Goal: Information Seeking & Learning: Learn about a topic

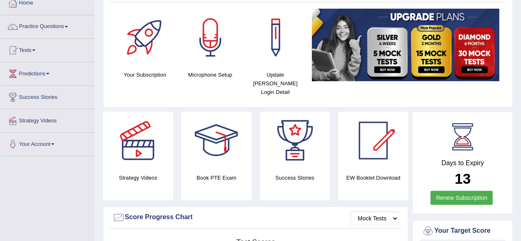
scroll to position [48, 0]
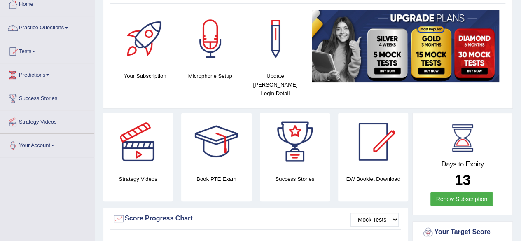
click at [68, 27] on span at bounding box center [66, 28] width 3 height 2
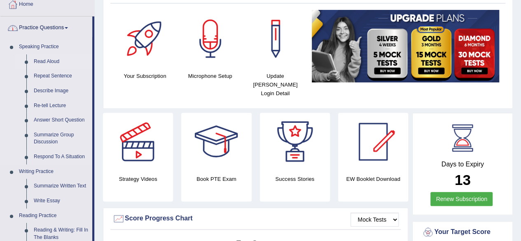
click at [44, 60] on link "Read Aloud" at bounding box center [61, 61] width 62 height 15
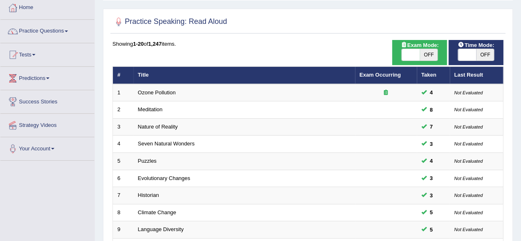
scroll to position [42, 0]
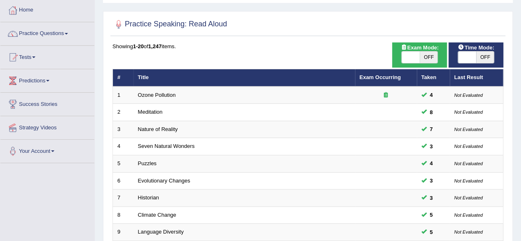
click at [428, 46] on span "Exam Mode:" at bounding box center [419, 47] width 44 height 9
click at [431, 58] on span "OFF" at bounding box center [429, 57] width 18 height 12
checkbox input "true"
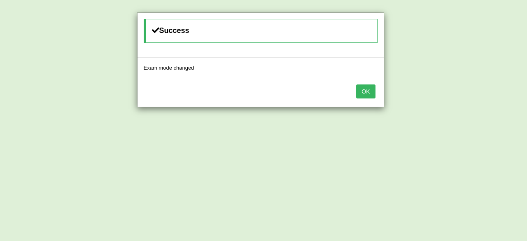
click at [372, 93] on button "OK" at bounding box center [365, 91] width 19 height 14
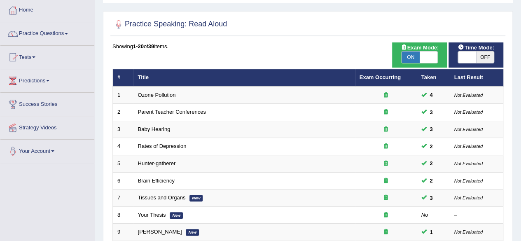
click at [484, 56] on span "OFF" at bounding box center [485, 57] width 18 height 12
checkbox input "true"
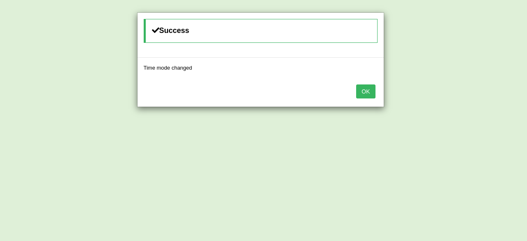
click at [369, 95] on button "OK" at bounding box center [365, 91] width 19 height 14
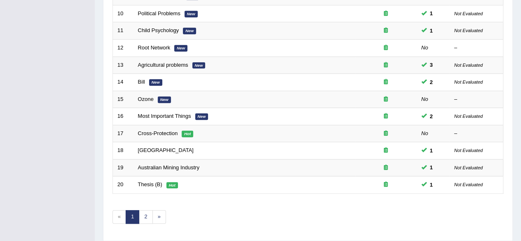
scroll to position [300, 0]
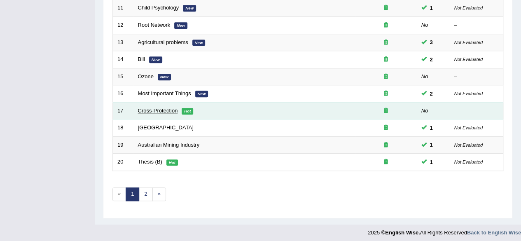
click at [158, 109] on link "Cross-Protection" at bounding box center [158, 110] width 40 height 6
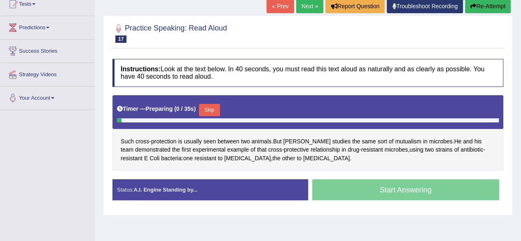
scroll to position [97, 0]
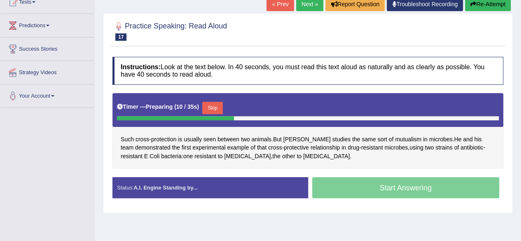
click at [395, 138] on span "mutualism" at bounding box center [408, 139] width 26 height 9
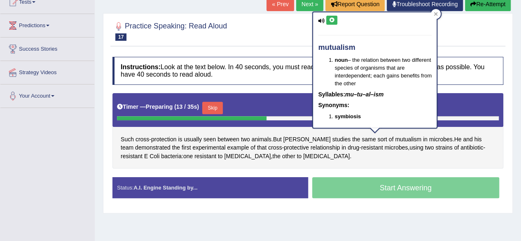
click at [333, 22] on icon at bounding box center [332, 20] width 6 height 5
click at [331, 21] on icon at bounding box center [332, 20] width 6 height 5
click at [459, 161] on div "Such cross - protection is usually seen between two animals . But Gore studies …" at bounding box center [307, 131] width 391 height 76
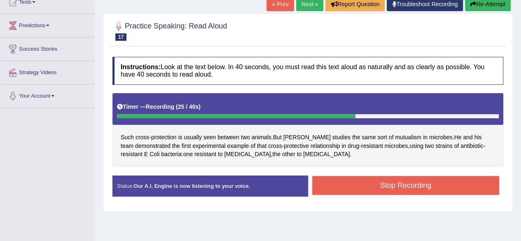
click at [428, 180] on button "Stop Recording" at bounding box center [405, 185] width 187 height 19
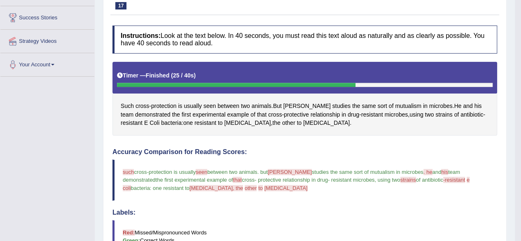
scroll to position [0, 0]
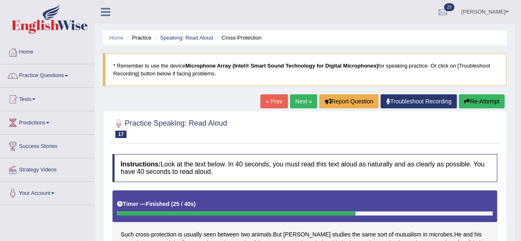
click at [295, 102] on link "Next »" at bounding box center [303, 101] width 27 height 14
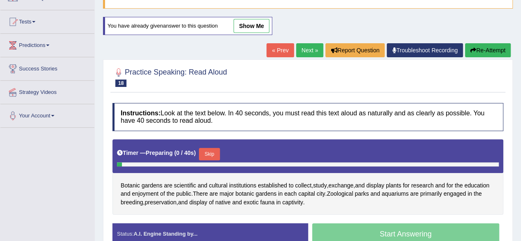
scroll to position [79, 0]
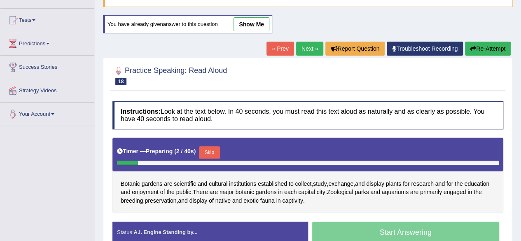
click at [210, 151] on button "Skip" at bounding box center [209, 152] width 21 height 12
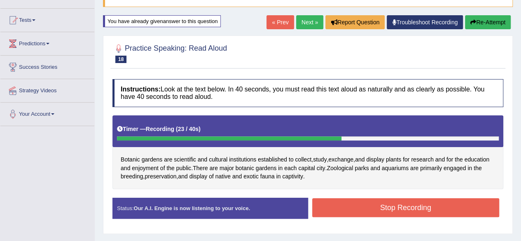
click at [429, 206] on button "Stop Recording" at bounding box center [405, 207] width 187 height 19
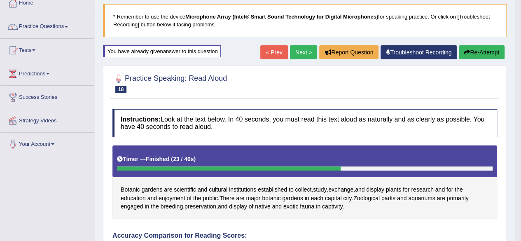
scroll to position [0, 0]
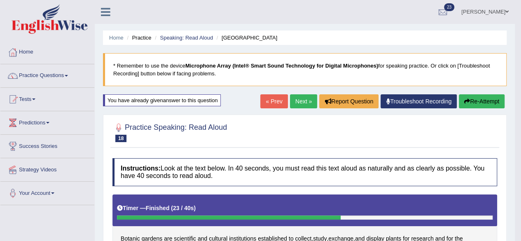
click at [294, 107] on link "Next »" at bounding box center [303, 101] width 27 height 14
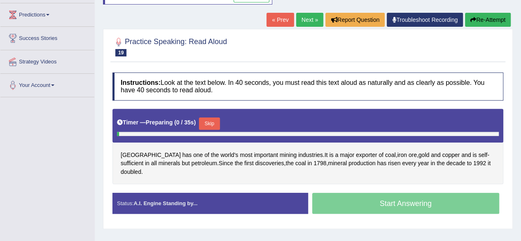
scroll to position [109, 0]
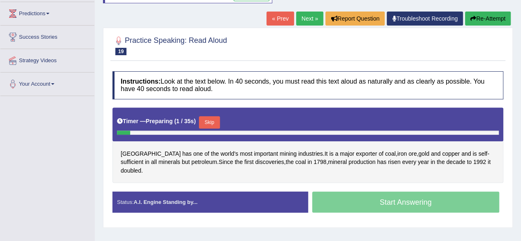
click at [211, 120] on button "Skip" at bounding box center [209, 122] width 21 height 12
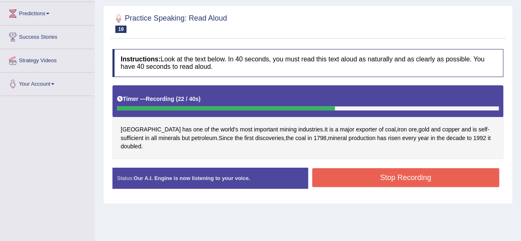
click at [441, 168] on button "Stop Recording" at bounding box center [405, 177] width 187 height 19
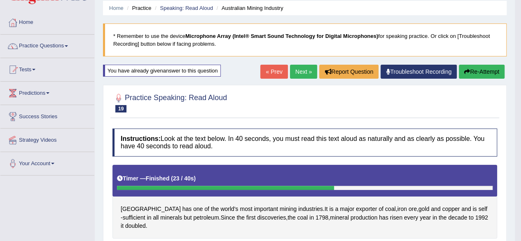
scroll to position [0, 0]
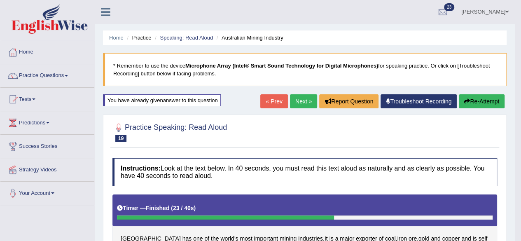
click at [296, 103] on link "Next »" at bounding box center [303, 101] width 27 height 14
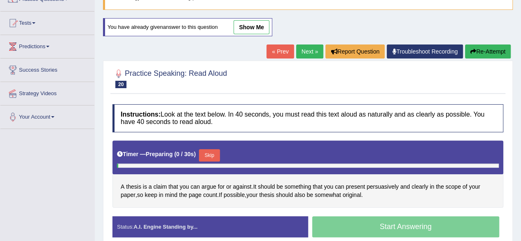
scroll to position [80, 0]
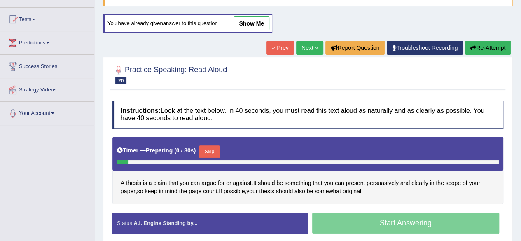
click at [217, 148] on button "Skip" at bounding box center [209, 151] width 21 height 12
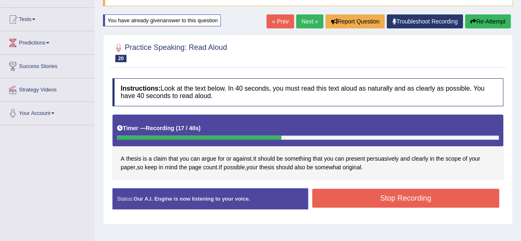
click at [431, 195] on button "Stop Recording" at bounding box center [405, 198] width 187 height 19
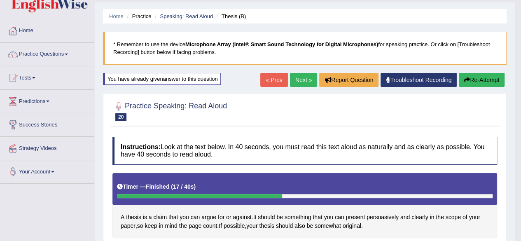
scroll to position [21, 0]
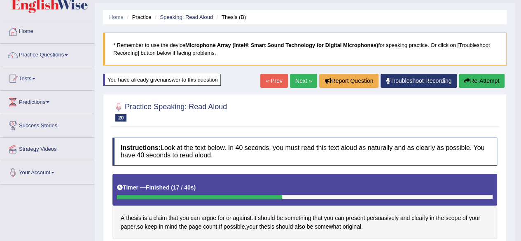
click at [295, 84] on link "Next »" at bounding box center [303, 81] width 27 height 14
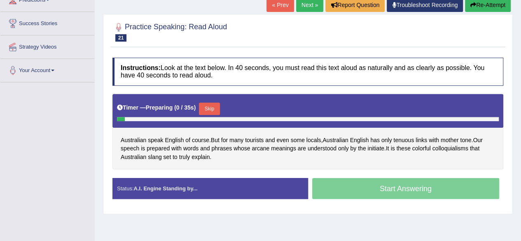
scroll to position [126, 0]
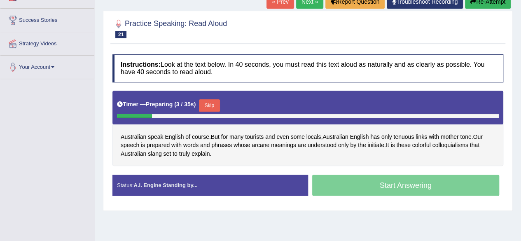
click at [212, 105] on button "Skip" at bounding box center [209, 105] width 21 height 12
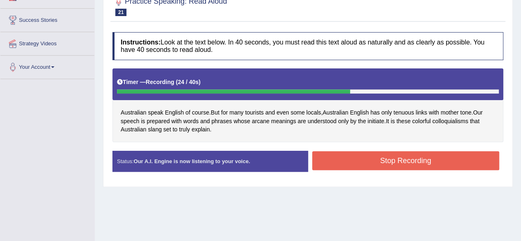
click at [436, 162] on button "Stop Recording" at bounding box center [405, 160] width 187 height 19
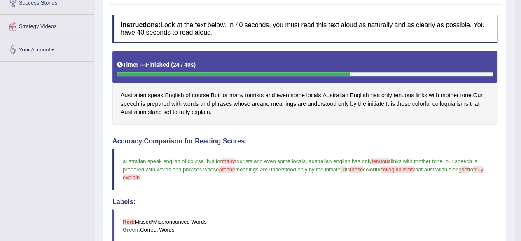
scroll to position [0, 0]
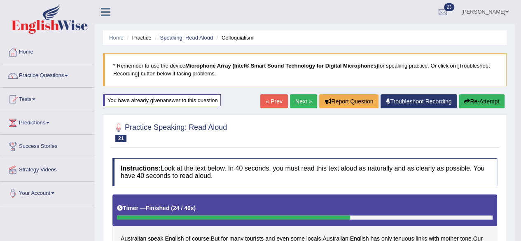
click at [301, 101] on link "Next »" at bounding box center [303, 101] width 27 height 14
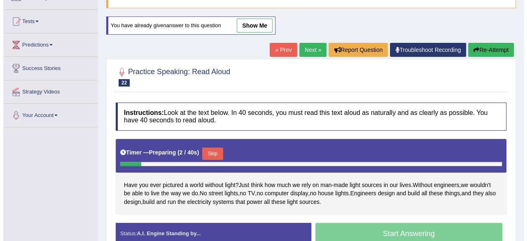
scroll to position [88, 0]
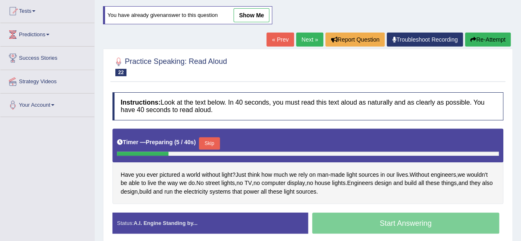
click at [213, 139] on button "Skip" at bounding box center [209, 143] width 21 height 12
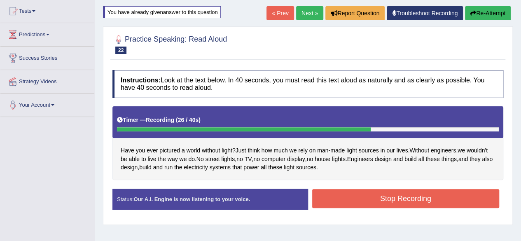
click at [429, 192] on button "Stop Recording" at bounding box center [405, 198] width 187 height 19
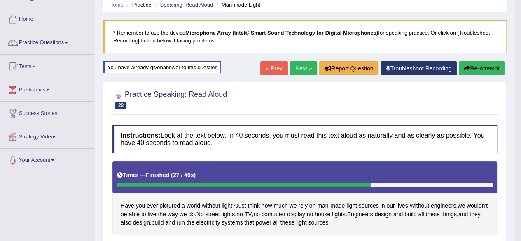
scroll to position [0, 0]
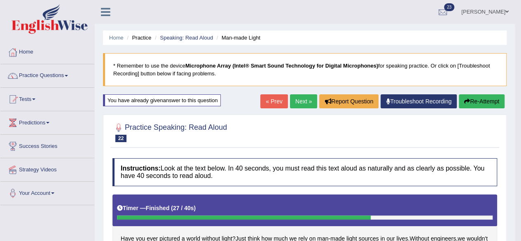
click at [295, 100] on link "Next »" at bounding box center [303, 101] width 27 height 14
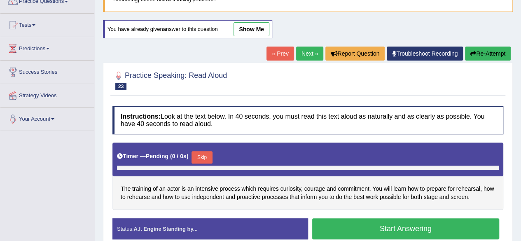
scroll to position [76, 0]
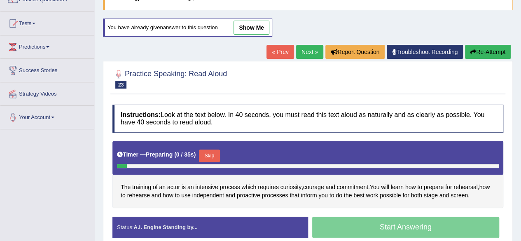
click at [217, 155] on button "Skip" at bounding box center [209, 155] width 21 height 12
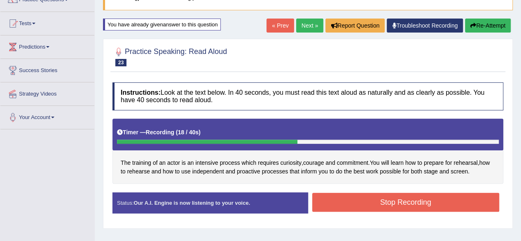
click at [442, 203] on button "Stop Recording" at bounding box center [405, 202] width 187 height 19
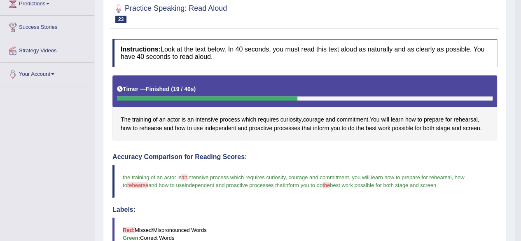
scroll to position [0, 0]
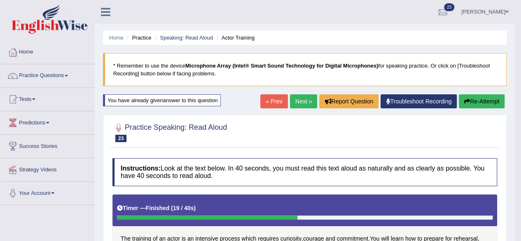
click at [294, 103] on link "Next »" at bounding box center [303, 101] width 27 height 14
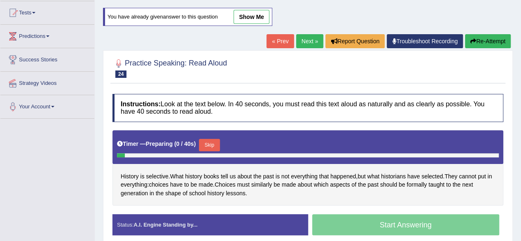
scroll to position [89, 0]
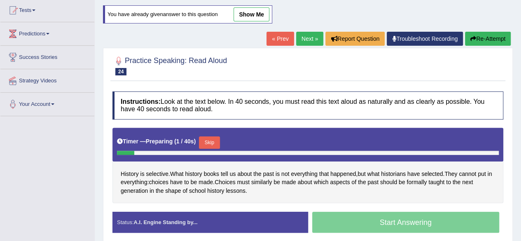
click at [213, 142] on button "Skip" at bounding box center [209, 142] width 21 height 12
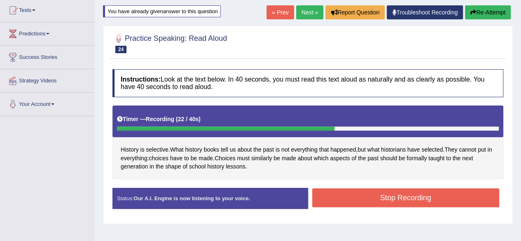
click at [425, 193] on button "Stop Recording" at bounding box center [405, 197] width 187 height 19
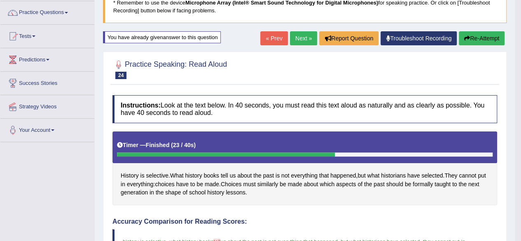
scroll to position [0, 0]
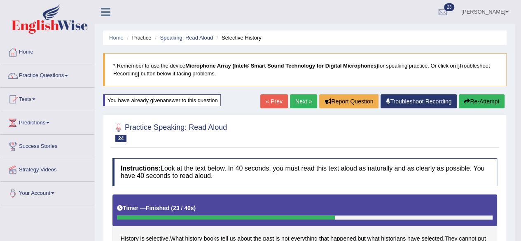
click at [299, 101] on link "Next »" at bounding box center [303, 101] width 27 height 14
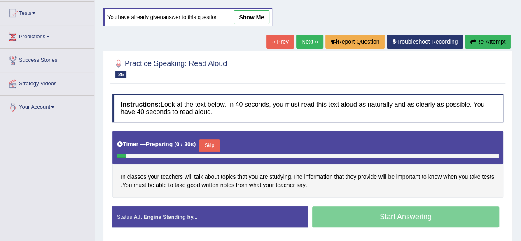
scroll to position [86, 0]
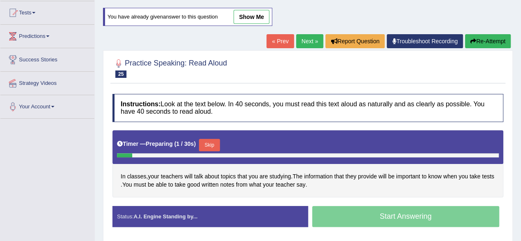
click at [212, 143] on button "Skip" at bounding box center [209, 145] width 21 height 12
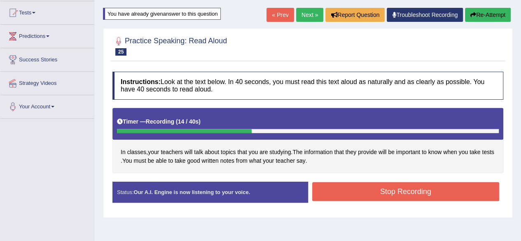
click at [428, 191] on button "Stop Recording" at bounding box center [405, 191] width 187 height 19
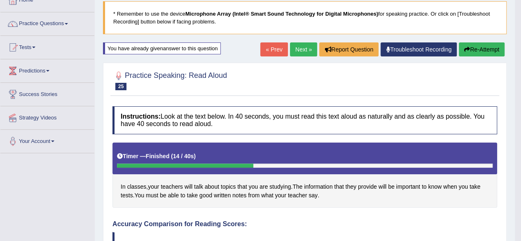
scroll to position [51, 0]
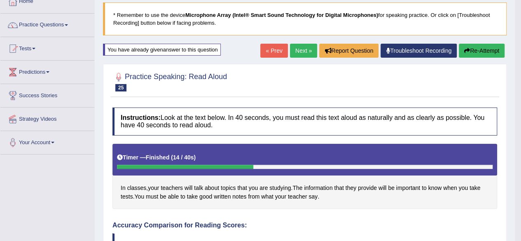
click at [480, 44] on button "Re-Attempt" at bounding box center [482, 51] width 46 height 14
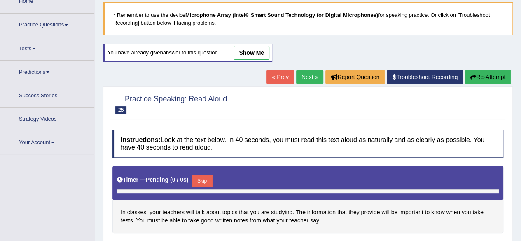
scroll to position [52, 0]
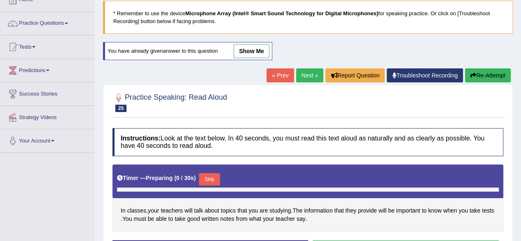
click at [204, 174] on button "Skip" at bounding box center [209, 179] width 21 height 12
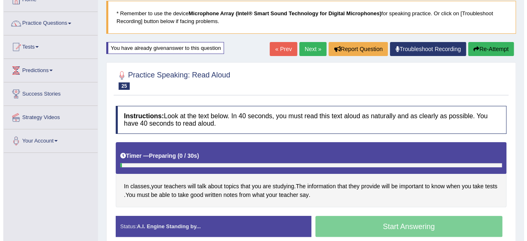
scroll to position [51, 0]
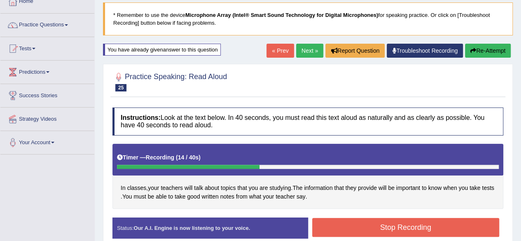
click at [430, 226] on button "Stop Recording" at bounding box center [405, 227] width 187 height 19
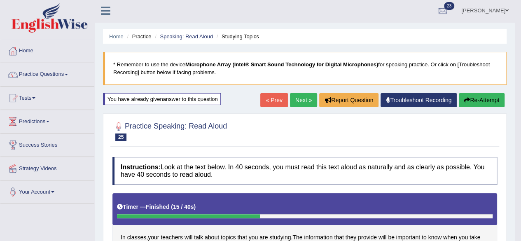
scroll to position [0, 0]
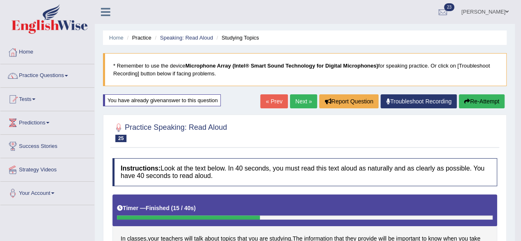
click at [300, 103] on link "Next »" at bounding box center [303, 101] width 27 height 14
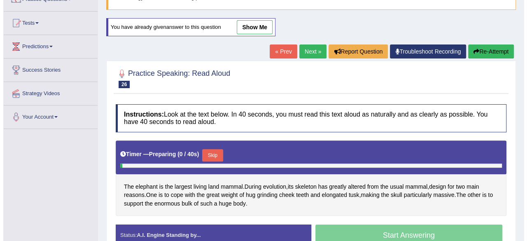
scroll to position [98, 0]
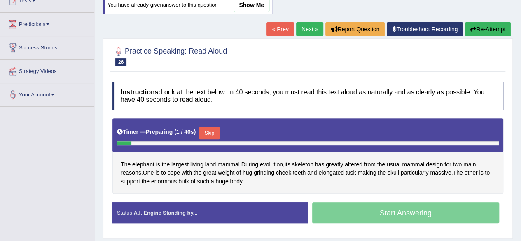
click at [212, 132] on button "Skip" at bounding box center [209, 133] width 21 height 12
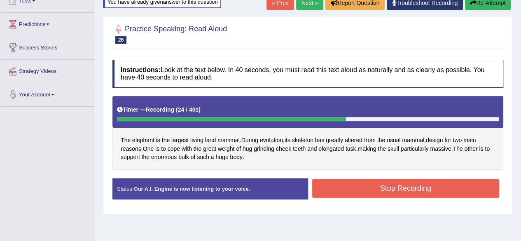
click at [440, 188] on button "Stop Recording" at bounding box center [405, 188] width 187 height 19
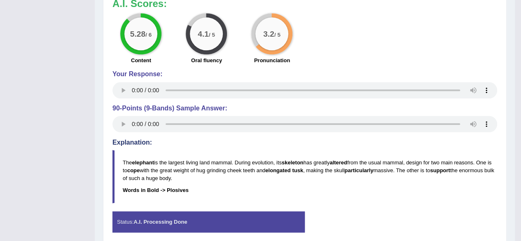
click at [462, 175] on p "The elephant is the largest living land mammal. During evolution, its skeleton …" at bounding box center [310, 170] width 374 height 23
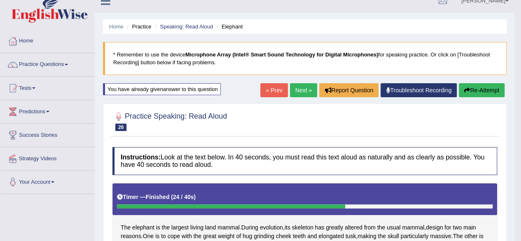
scroll to position [0, 0]
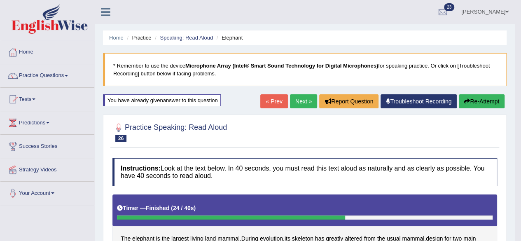
click at [68, 75] on span at bounding box center [66, 76] width 3 height 2
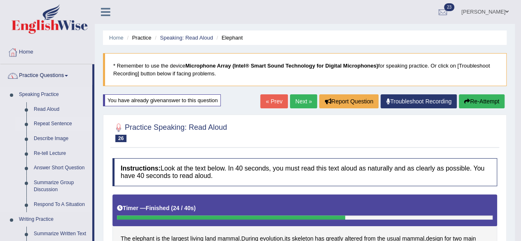
click at [48, 124] on link "Repeat Sentence" at bounding box center [61, 124] width 62 height 15
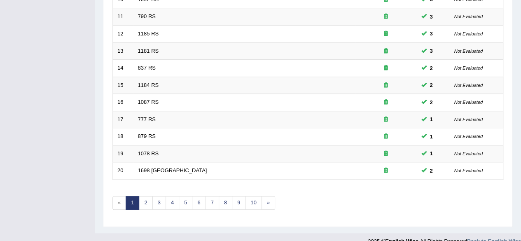
scroll to position [300, 0]
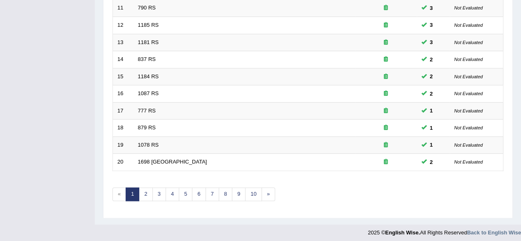
click at [196, 191] on link "6" at bounding box center [199, 194] width 14 height 14
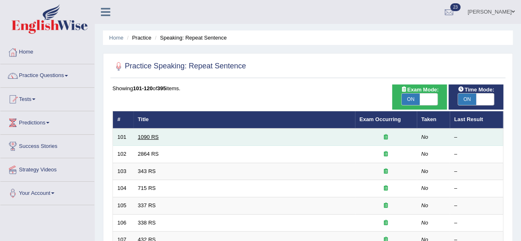
click at [145, 135] on link "1090 RS" at bounding box center [148, 137] width 21 height 6
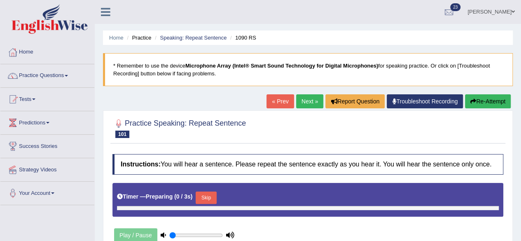
type input "1"
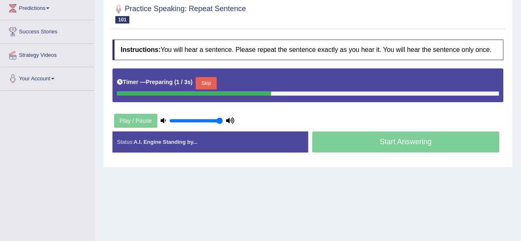
scroll to position [116, 0]
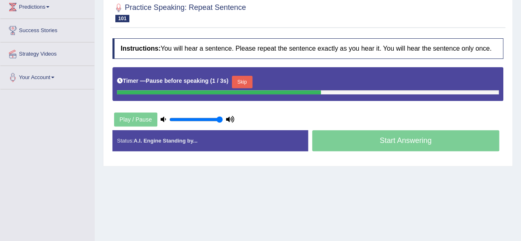
click at [249, 83] on button "Skip" at bounding box center [242, 82] width 21 height 12
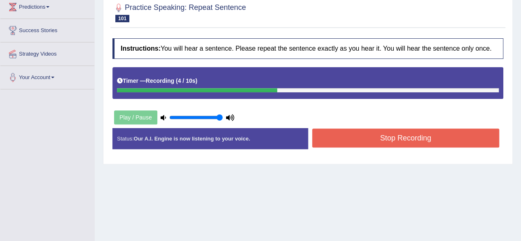
click at [476, 136] on button "Stop Recording" at bounding box center [405, 137] width 187 height 19
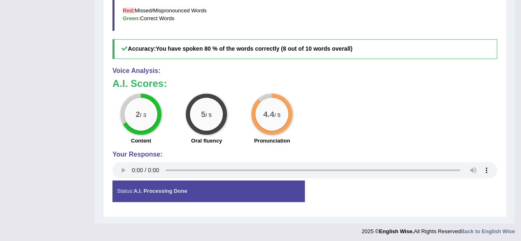
click at [466, 154] on h4 "Your Response:" at bounding box center [304, 154] width 385 height 7
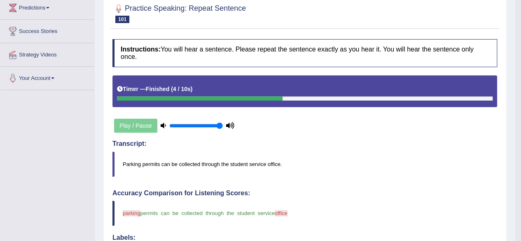
scroll to position [0, 0]
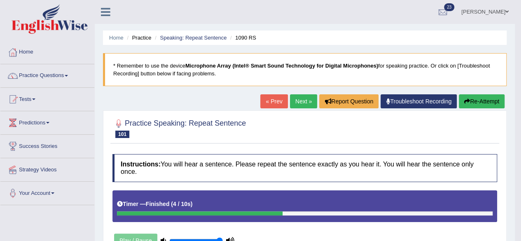
click at [297, 102] on link "Next »" at bounding box center [303, 101] width 27 height 14
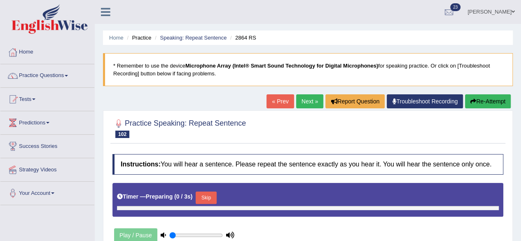
type input "1"
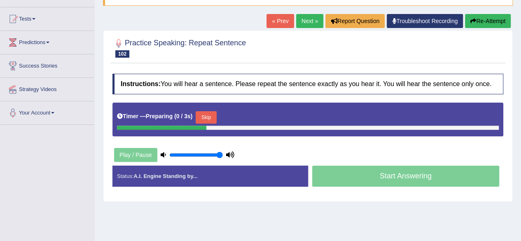
scroll to position [84, 0]
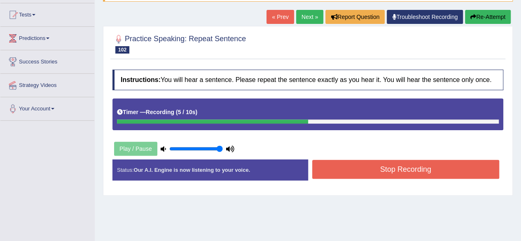
click at [449, 168] on button "Stop Recording" at bounding box center [405, 169] width 187 height 19
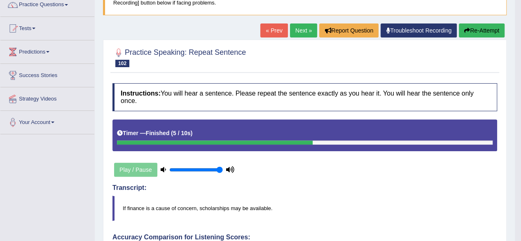
scroll to position [0, 0]
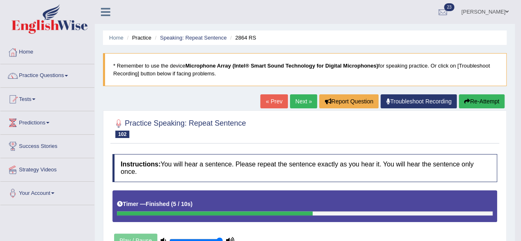
click at [299, 102] on link "Next »" at bounding box center [303, 101] width 27 height 14
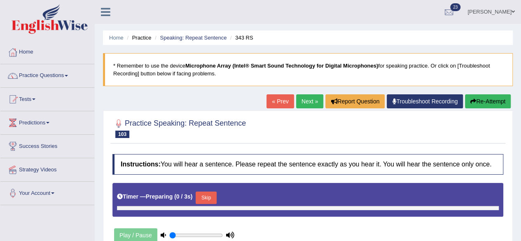
type input "1"
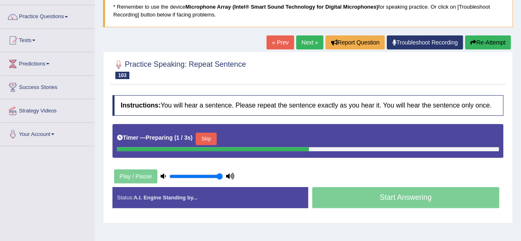
scroll to position [59, 0]
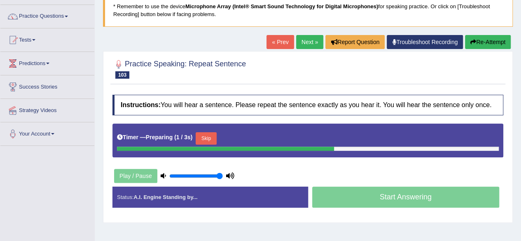
click at [206, 138] on button "Skip" at bounding box center [206, 138] width 21 height 12
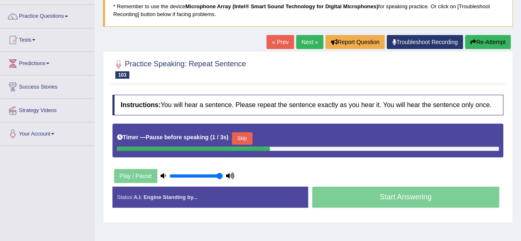
click at [244, 138] on button "Skip" at bounding box center [242, 138] width 21 height 12
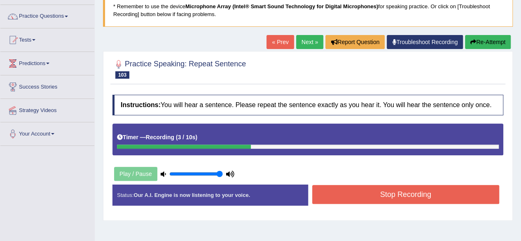
click at [431, 192] on button "Stop Recording" at bounding box center [405, 194] width 187 height 19
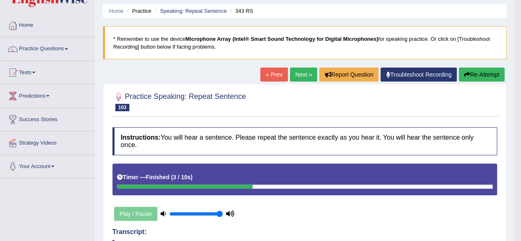
scroll to position [0, 0]
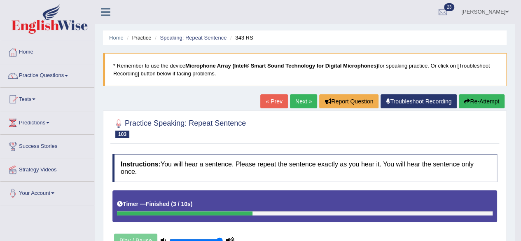
click at [299, 101] on link "Next »" at bounding box center [303, 101] width 27 height 14
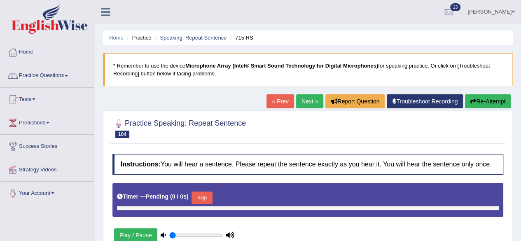
type input "1"
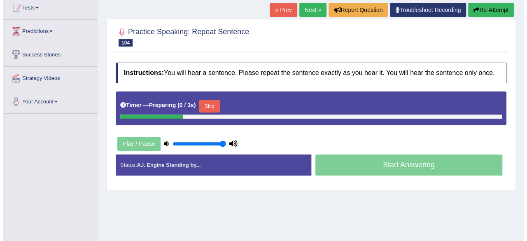
scroll to position [93, 0]
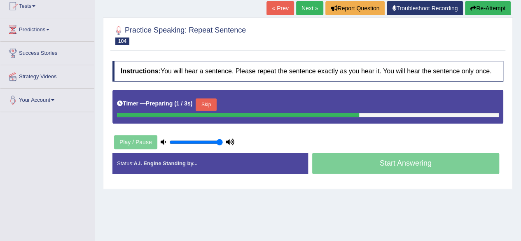
click at [214, 102] on button "Skip" at bounding box center [206, 104] width 21 height 12
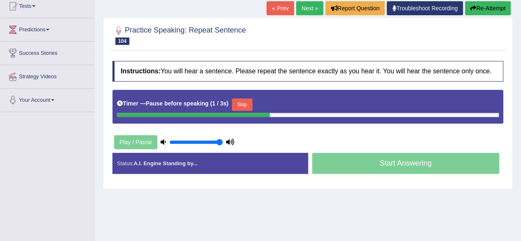
click at [246, 108] on button "Skip" at bounding box center [242, 104] width 21 height 12
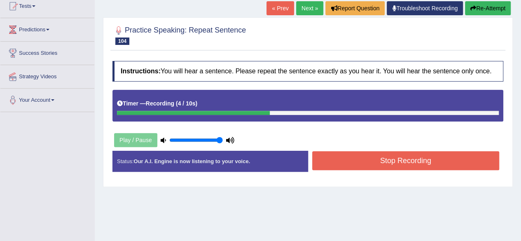
click at [452, 163] on button "Stop Recording" at bounding box center [405, 160] width 187 height 19
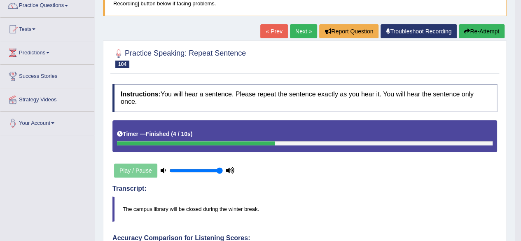
scroll to position [0, 0]
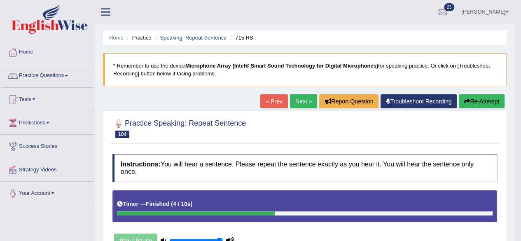
click at [296, 101] on link "Next »" at bounding box center [303, 101] width 27 height 14
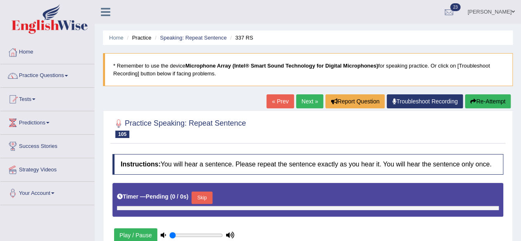
type input "1"
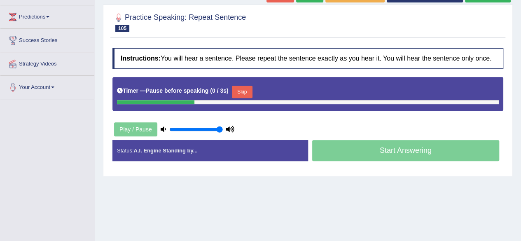
scroll to position [108, 0]
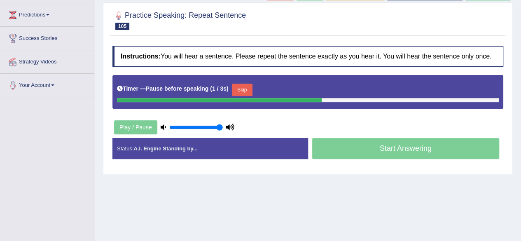
click at [242, 89] on button "Skip" at bounding box center [242, 90] width 21 height 12
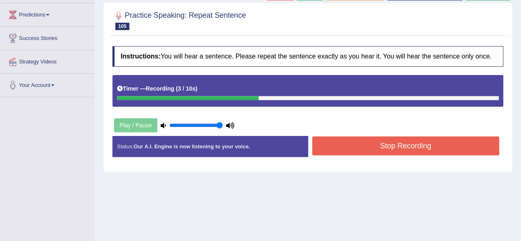
click at [467, 145] on button "Stop Recording" at bounding box center [405, 145] width 187 height 19
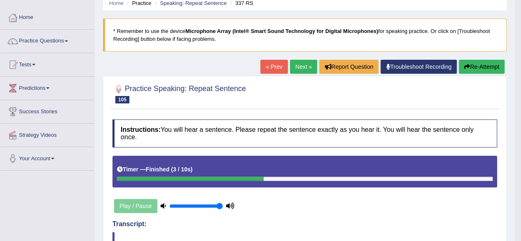
scroll to position [0, 0]
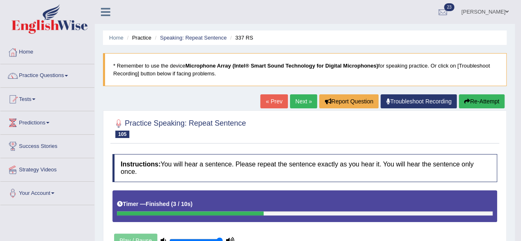
click at [298, 103] on link "Next »" at bounding box center [303, 101] width 27 height 14
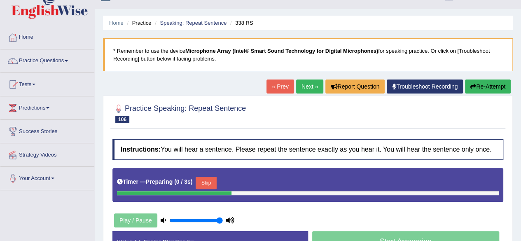
scroll to position [35, 0]
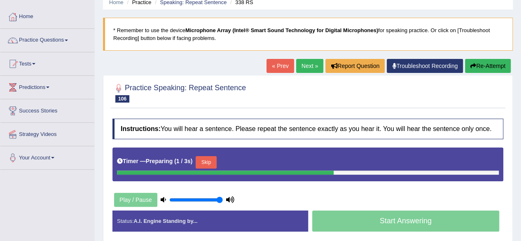
click at [211, 161] on button "Skip" at bounding box center [206, 162] width 21 height 12
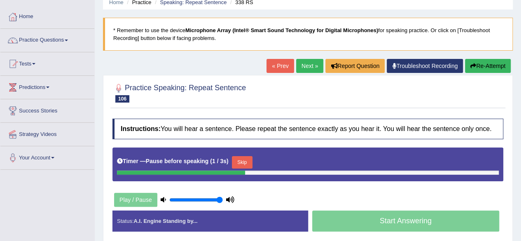
click at [249, 157] on button "Skip" at bounding box center [242, 162] width 21 height 12
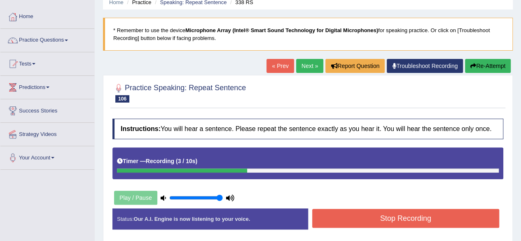
click at [338, 213] on button "Stop Recording" at bounding box center [405, 218] width 187 height 19
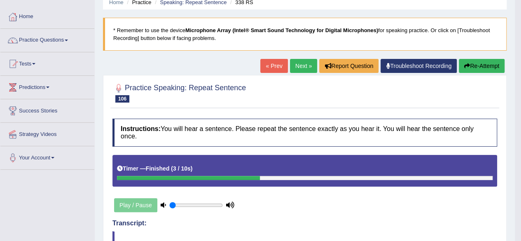
type input "0.05"
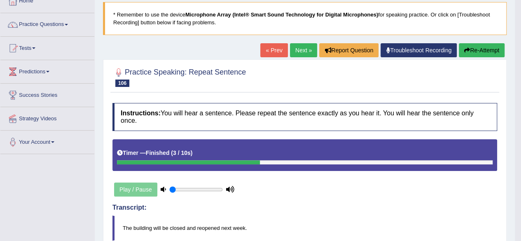
scroll to position [45, 0]
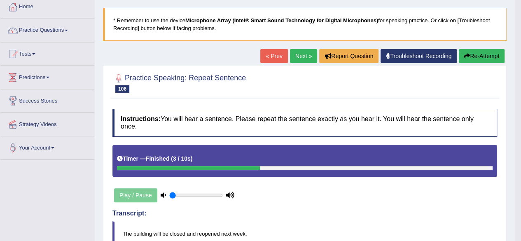
click at [296, 59] on link "Next »" at bounding box center [303, 56] width 27 height 14
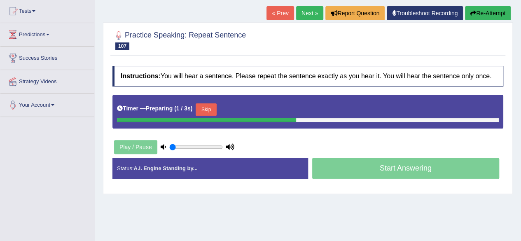
scroll to position [89, 0]
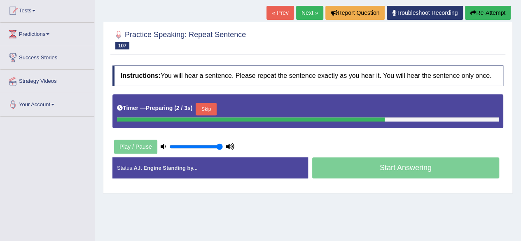
type input "1"
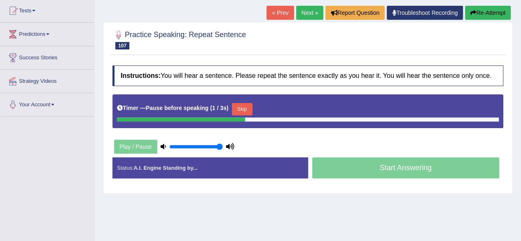
click at [237, 109] on button "Skip" at bounding box center [242, 109] width 21 height 12
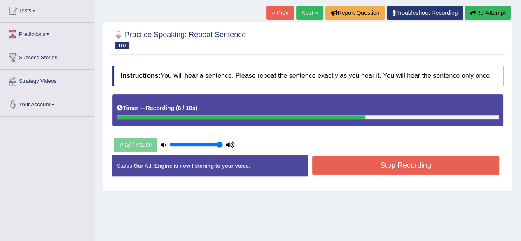
click at [332, 167] on button "Stop Recording" at bounding box center [405, 165] width 187 height 19
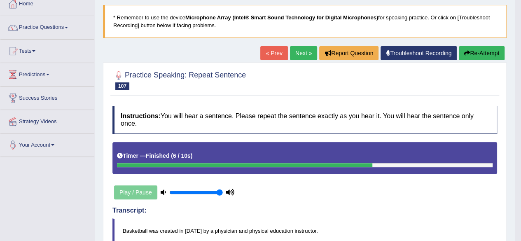
scroll to position [0, 0]
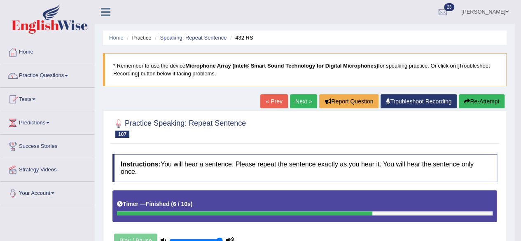
click at [301, 102] on link "Next »" at bounding box center [303, 101] width 27 height 14
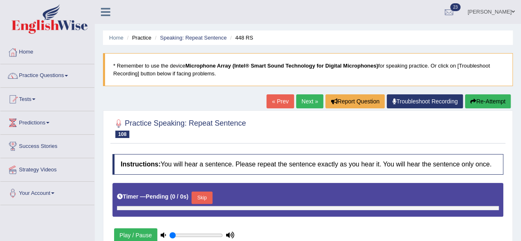
type input "1"
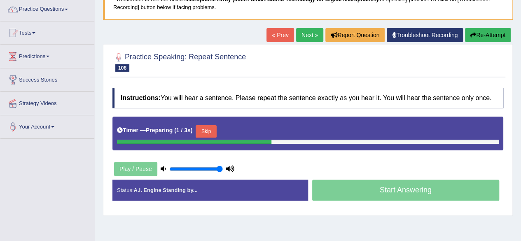
scroll to position [68, 0]
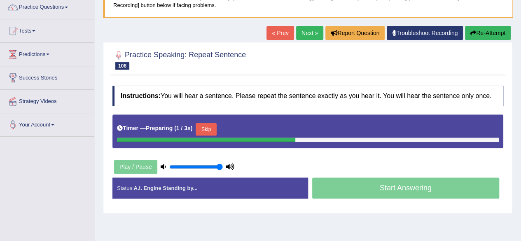
click at [214, 127] on button "Skip" at bounding box center [206, 129] width 21 height 12
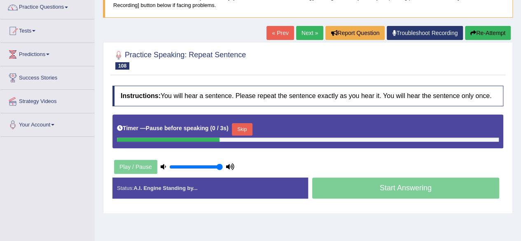
click at [248, 125] on button "Skip" at bounding box center [242, 129] width 21 height 12
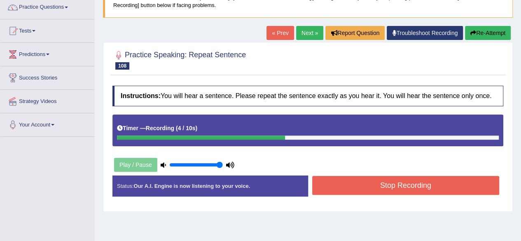
click at [335, 190] on button "Stop Recording" at bounding box center [405, 185] width 187 height 19
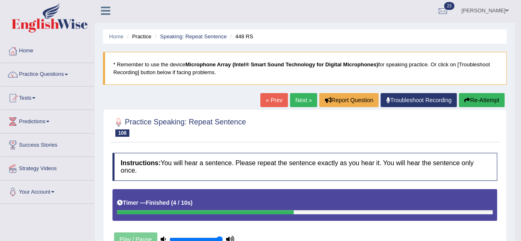
scroll to position [0, 0]
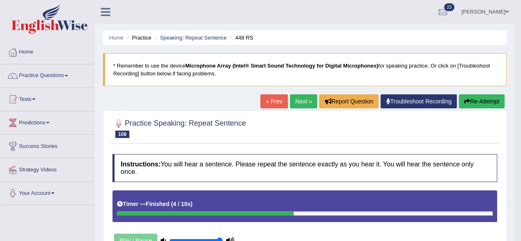
click at [301, 106] on link "Next »" at bounding box center [303, 101] width 27 height 14
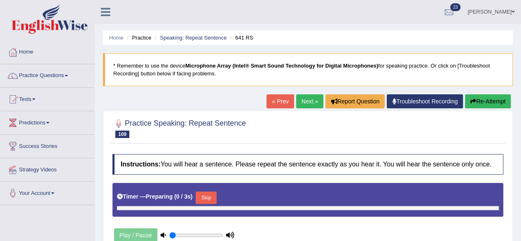
type input "1"
click at [207, 195] on button "Skip" at bounding box center [206, 197] width 21 height 12
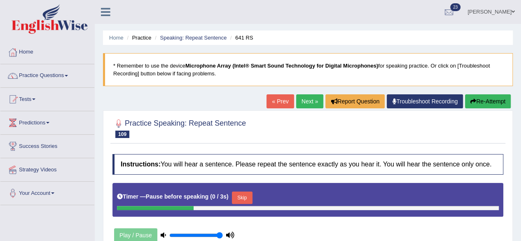
click at [249, 200] on button "Skip" at bounding box center [242, 197] width 21 height 12
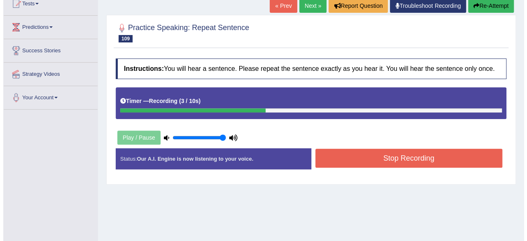
scroll to position [97, 0]
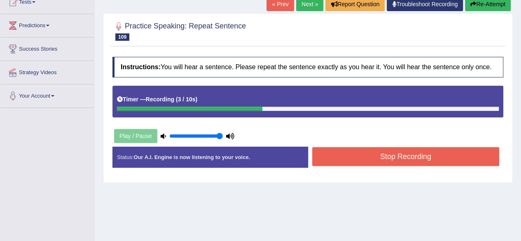
click at [368, 154] on button "Stop Recording" at bounding box center [405, 156] width 187 height 19
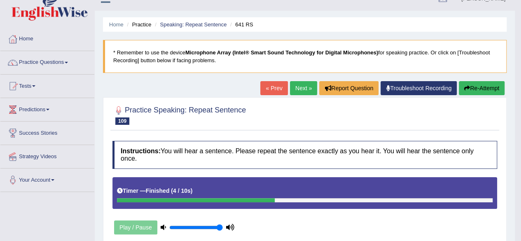
scroll to position [0, 0]
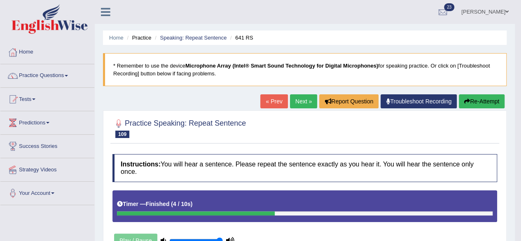
click at [300, 101] on link "Next »" at bounding box center [303, 101] width 27 height 14
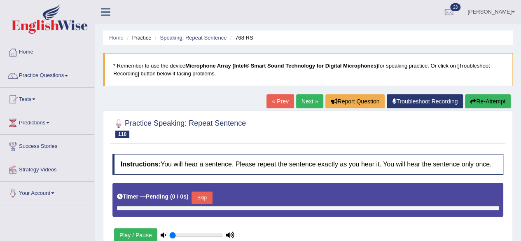
type input "1"
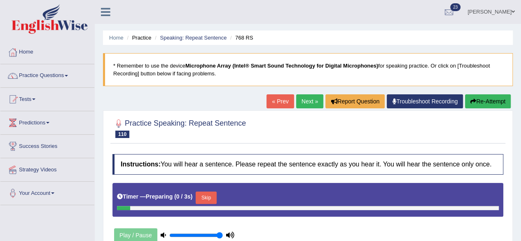
click at [208, 200] on button "Skip" at bounding box center [206, 197] width 21 height 12
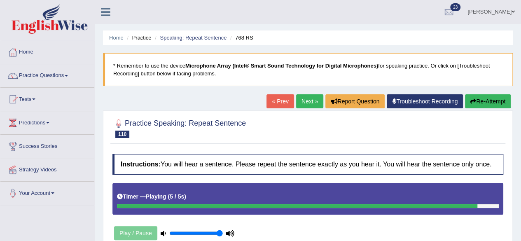
click at [476, 96] on button "Re-Attempt" at bounding box center [488, 101] width 46 height 14
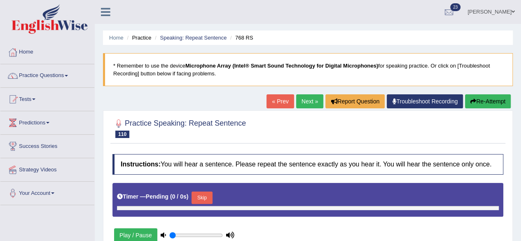
type input "1"
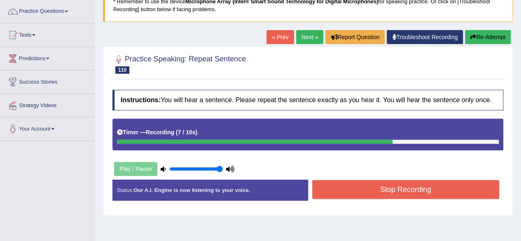
scroll to position [154, 0]
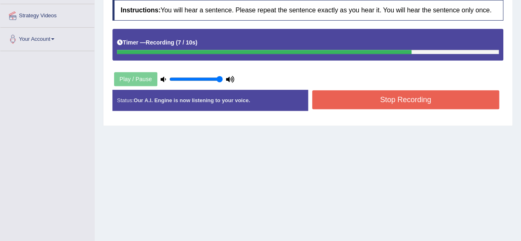
click at [346, 96] on button "Stop Recording" at bounding box center [405, 99] width 187 height 19
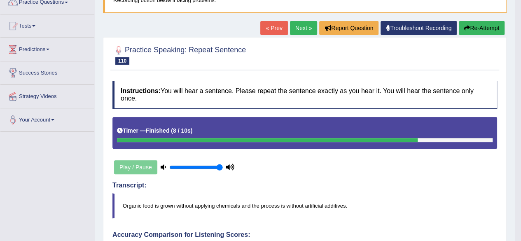
scroll to position [0, 0]
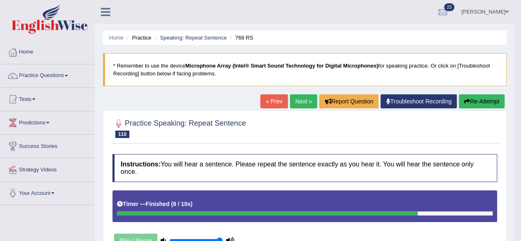
click at [68, 75] on span at bounding box center [66, 76] width 3 height 2
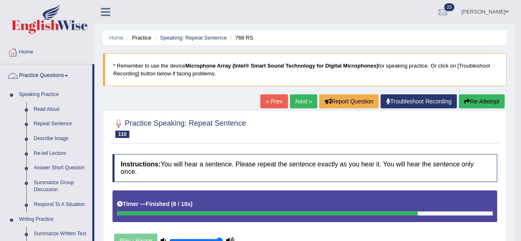
click at [37, 139] on link "Describe Image" at bounding box center [61, 138] width 62 height 15
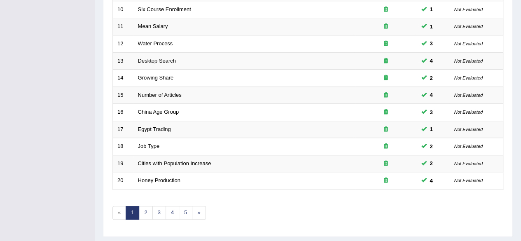
scroll to position [300, 0]
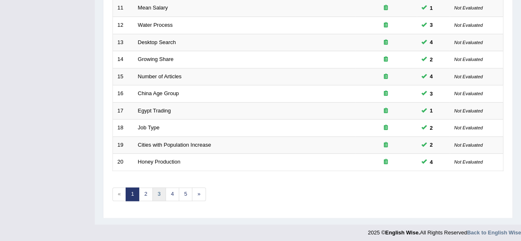
click at [157, 194] on link "3" at bounding box center [159, 194] width 14 height 14
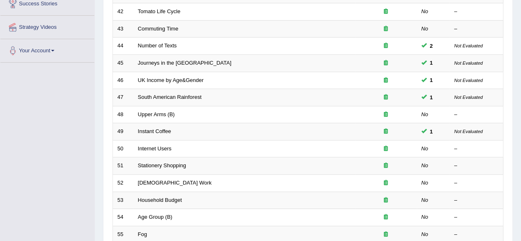
scroll to position [153, 0]
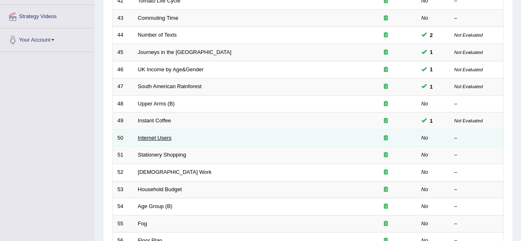
click at [140, 138] on link "Internet Users" at bounding box center [155, 138] width 34 height 6
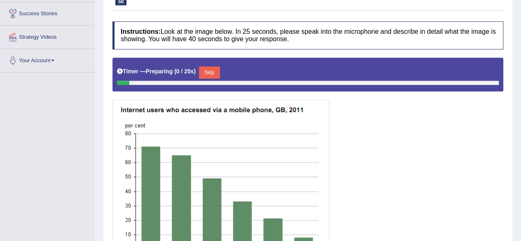
scroll to position [166, 0]
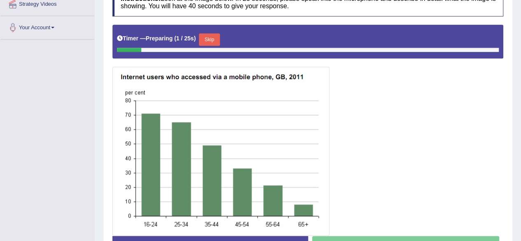
click at [211, 42] on button "Skip" at bounding box center [209, 39] width 21 height 12
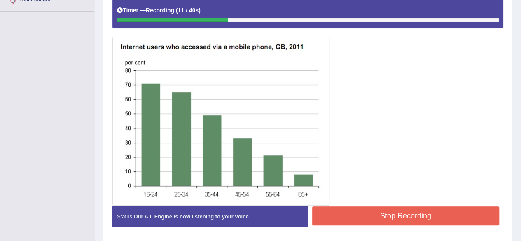
scroll to position [198, 0]
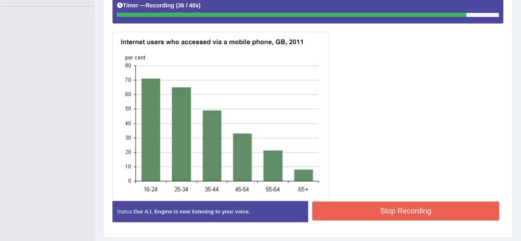
click at [335, 212] on button "Stop Recording" at bounding box center [405, 210] width 187 height 19
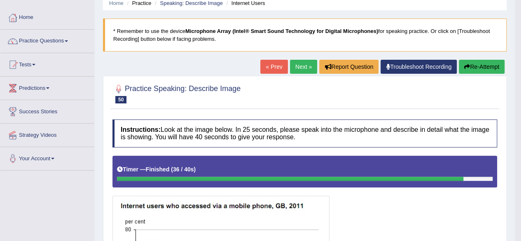
scroll to position [34, 0]
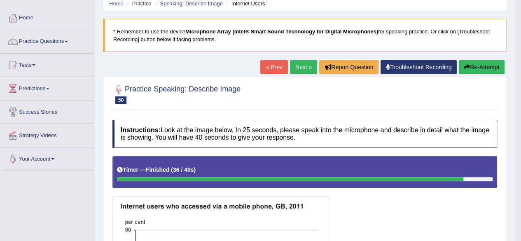
click at [295, 66] on link "Next »" at bounding box center [303, 67] width 27 height 14
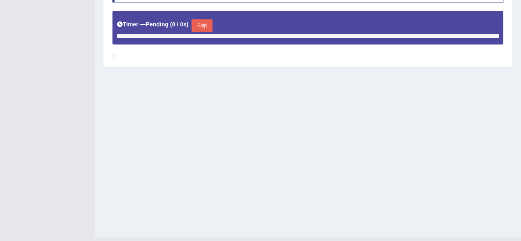
scroll to position [176, 0]
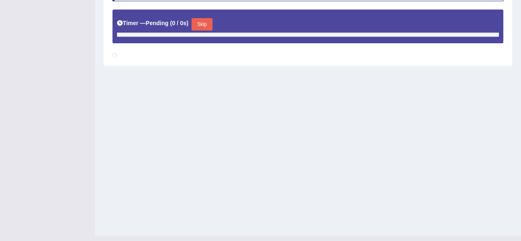
click at [157, 219] on div "Home Practice Speaking: Describe Image Stationery Shopping * Remember to use th…" at bounding box center [308, 30] width 426 height 412
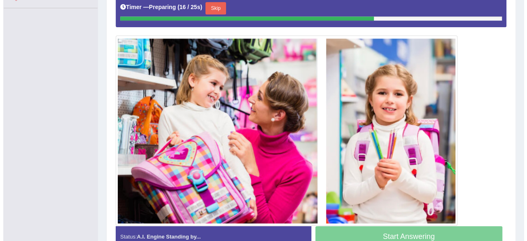
scroll to position [199, 0]
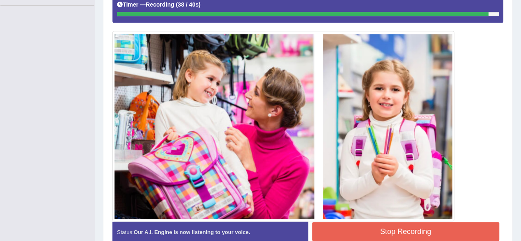
click at [354, 229] on button "Stop Recording" at bounding box center [405, 231] width 187 height 19
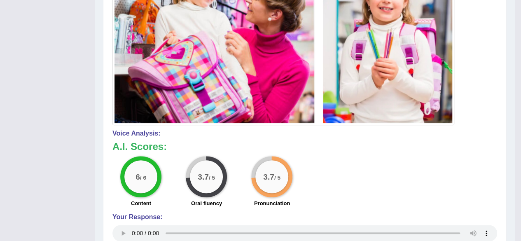
scroll to position [407, 0]
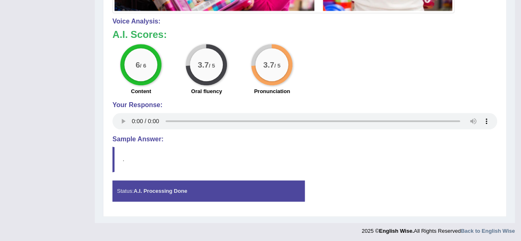
click at [128, 191] on div "Status: A.I. Processing Done" at bounding box center [208, 190] width 192 height 21
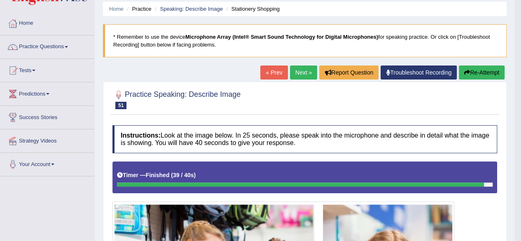
scroll to position [0, 0]
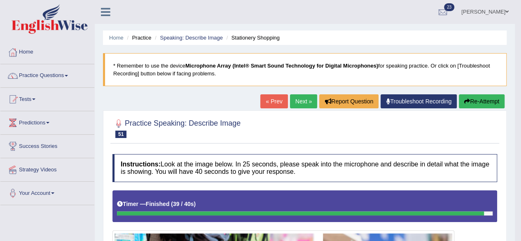
click at [301, 108] on link "Next »" at bounding box center [303, 101] width 27 height 14
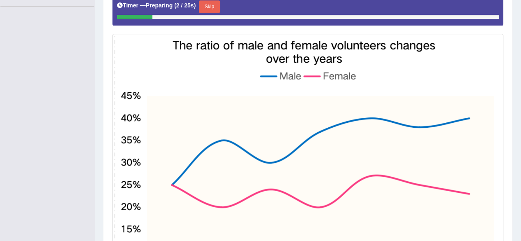
scroll to position [196, 0]
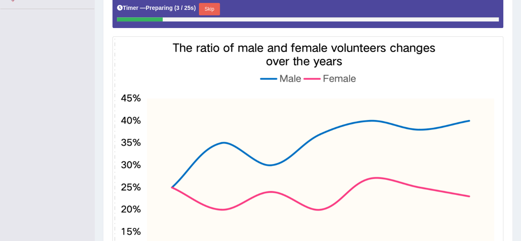
click at [204, 10] on button "Skip" at bounding box center [209, 9] width 21 height 12
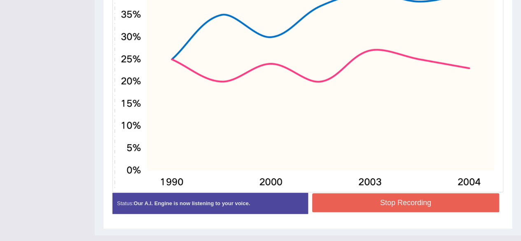
scroll to position [335, 0]
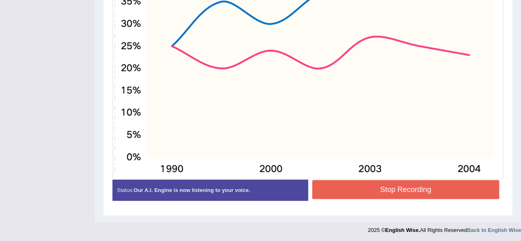
click at [339, 196] on button "Stop Recording" at bounding box center [405, 189] width 187 height 19
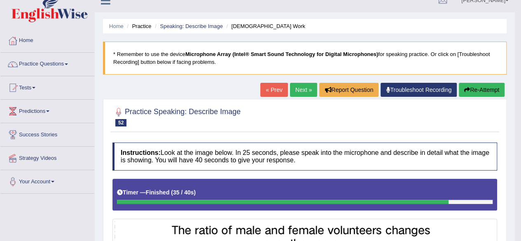
scroll to position [0, 0]
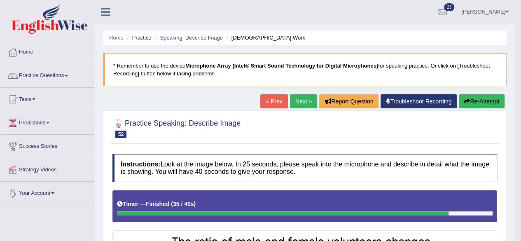
click at [304, 101] on link "Next »" at bounding box center [303, 101] width 27 height 14
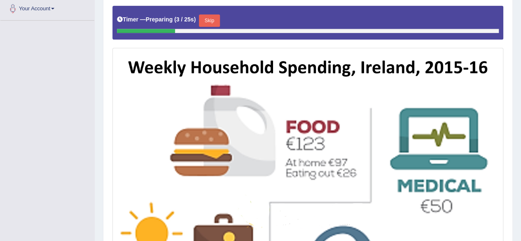
scroll to position [183, 0]
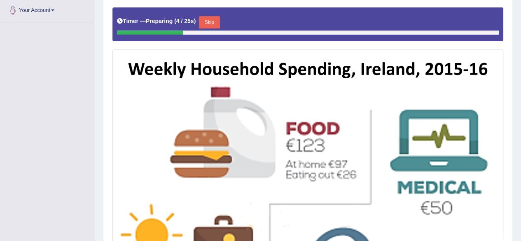
click at [212, 21] on button "Skip" at bounding box center [209, 22] width 21 height 12
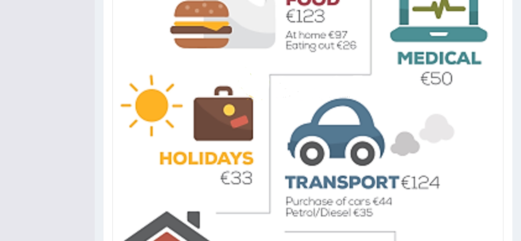
scroll to position [313, 0]
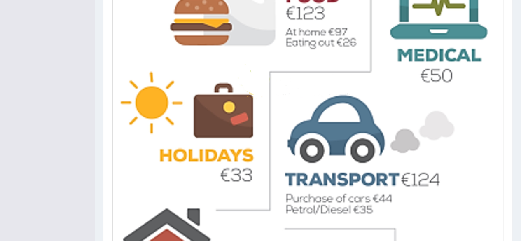
click at [481, 152] on img at bounding box center [307, 112] width 387 height 387
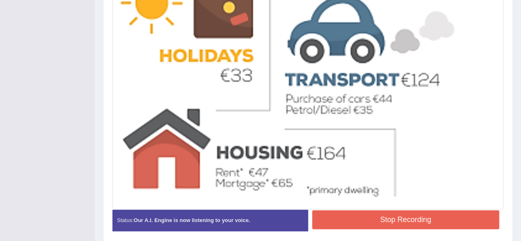
scroll to position [443, 0]
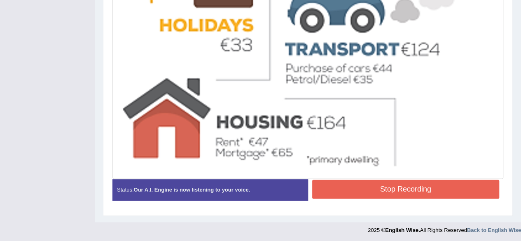
click at [462, 189] on button "Stop Recording" at bounding box center [405, 189] width 187 height 19
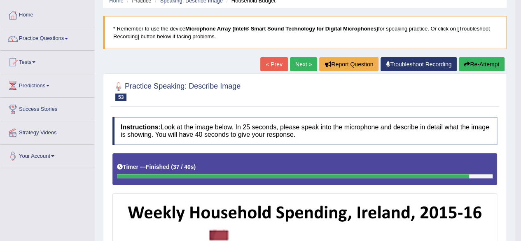
scroll to position [0, 0]
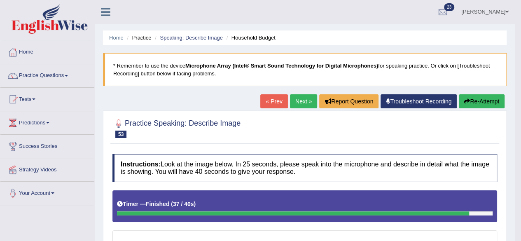
click at [299, 101] on link "Next »" at bounding box center [303, 101] width 27 height 14
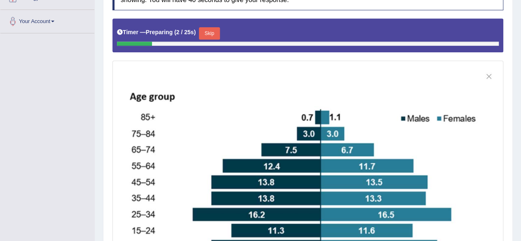
scroll to position [167, 0]
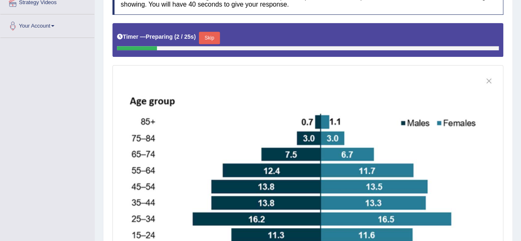
click at [458, 95] on img at bounding box center [307, 190] width 387 height 247
click at [458, 100] on img at bounding box center [307, 190] width 387 height 247
click at [210, 35] on button "Skip" at bounding box center [209, 38] width 21 height 12
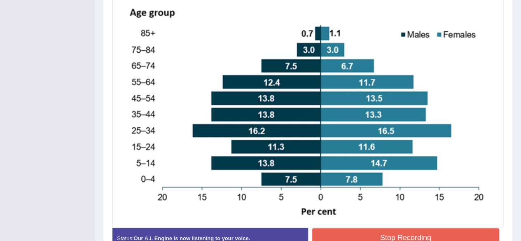
scroll to position [302, 0]
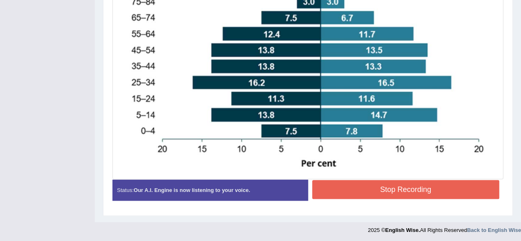
click at [476, 111] on img at bounding box center [307, 53] width 387 height 247
click at [471, 186] on button "Stop Recording" at bounding box center [405, 189] width 187 height 19
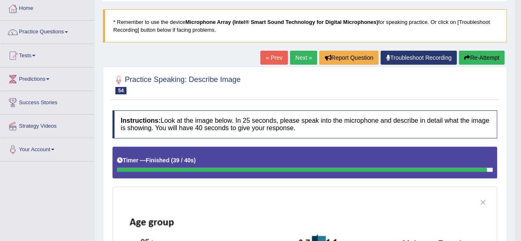
scroll to position [40, 0]
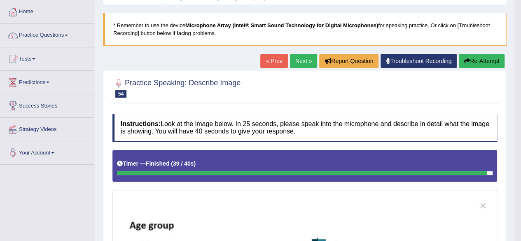
click at [68, 35] on span at bounding box center [66, 36] width 3 height 2
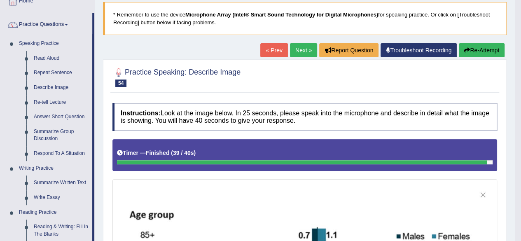
scroll to position [55, 0]
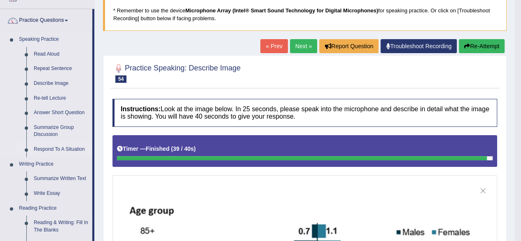
click at [59, 151] on link "Respond To A Situation" at bounding box center [61, 149] width 62 height 15
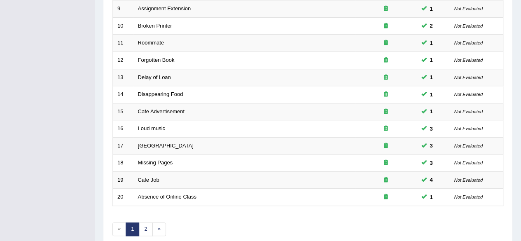
scroll to position [300, 0]
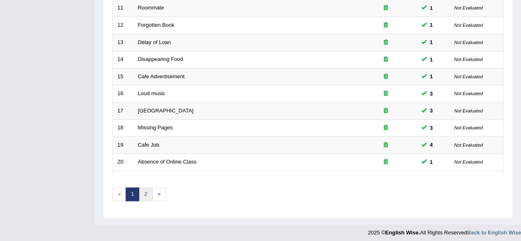
click at [146, 190] on link "2" at bounding box center [146, 194] width 14 height 14
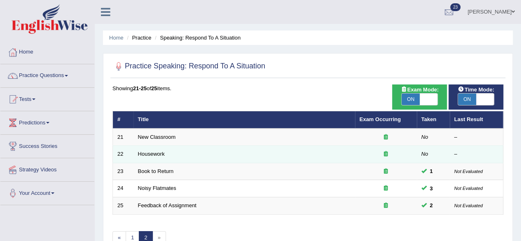
click at [143, 146] on td "Housework" at bounding box center [243, 154] width 221 height 17
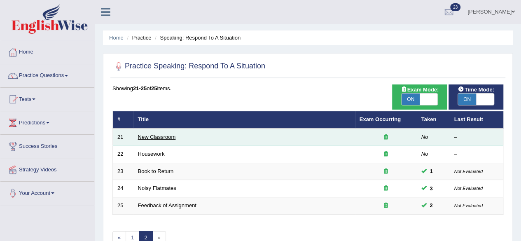
click at [149, 134] on link "New Classroom" at bounding box center [157, 137] width 38 height 6
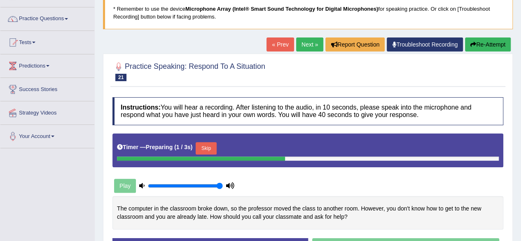
click at [206, 148] on button "Skip" at bounding box center [206, 148] width 21 height 12
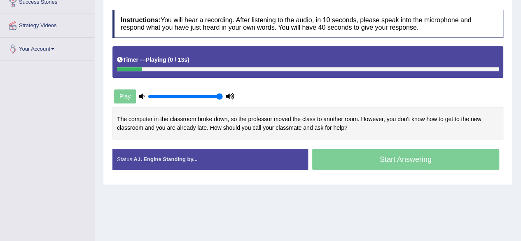
scroll to position [145, 0]
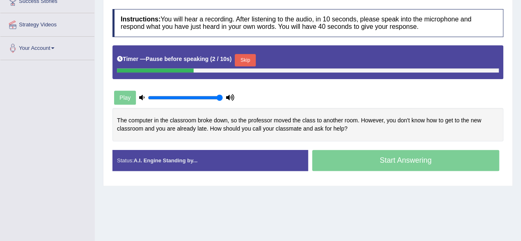
click at [245, 57] on button "Skip" at bounding box center [245, 60] width 21 height 12
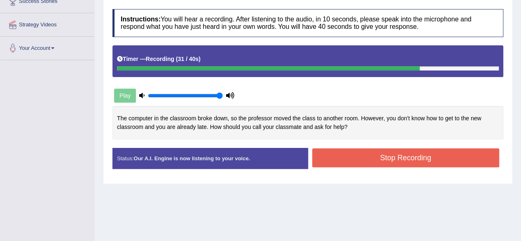
click at [462, 156] on button "Stop Recording" at bounding box center [405, 157] width 187 height 19
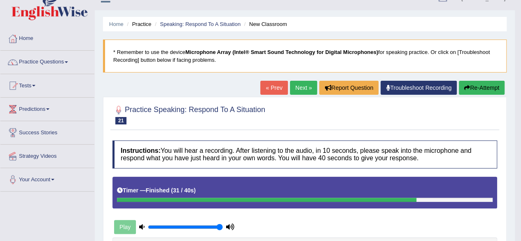
scroll to position [0, 0]
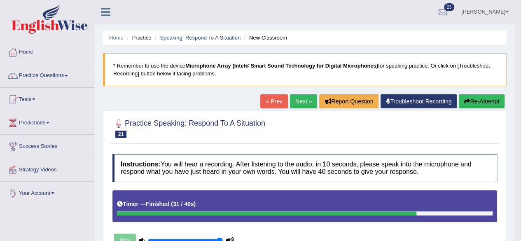
click at [301, 105] on link "Next »" at bounding box center [303, 101] width 27 height 14
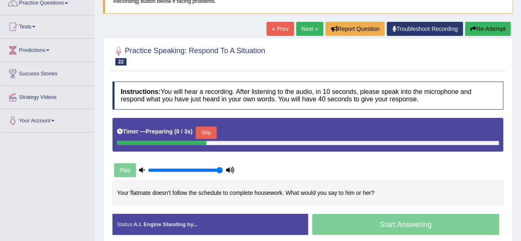
scroll to position [73, 0]
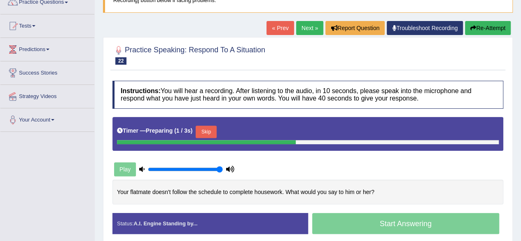
click at [210, 140] on div at bounding box center [206, 142] width 179 height 4
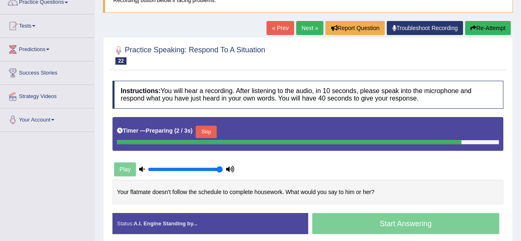
click at [209, 130] on button "Skip" at bounding box center [206, 132] width 21 height 12
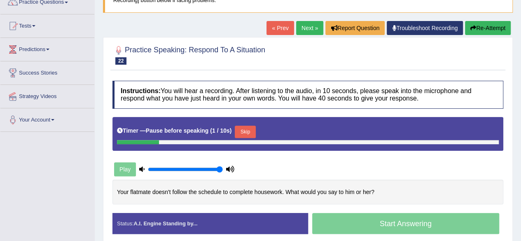
click at [249, 131] on button "Skip" at bounding box center [245, 132] width 21 height 12
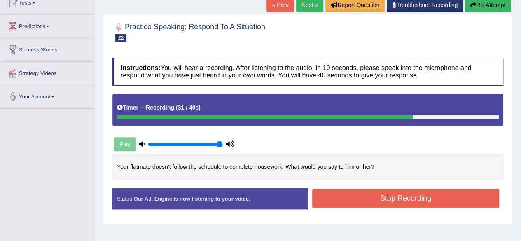
scroll to position [103, 0]
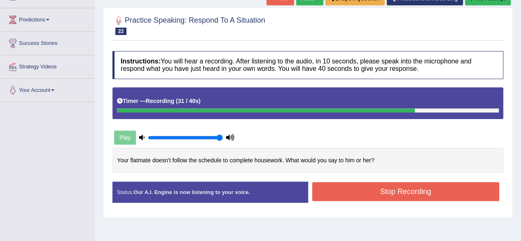
click at [458, 184] on button "Stop Recording" at bounding box center [405, 191] width 187 height 19
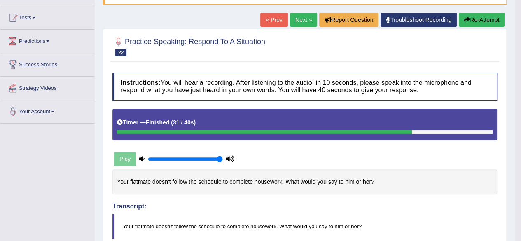
scroll to position [0, 0]
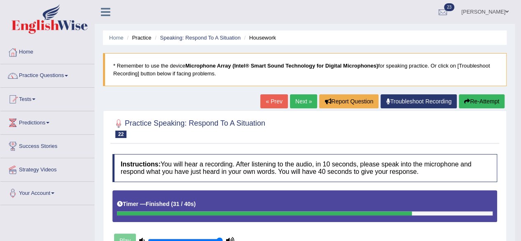
click at [300, 103] on link "Next »" at bounding box center [303, 101] width 27 height 14
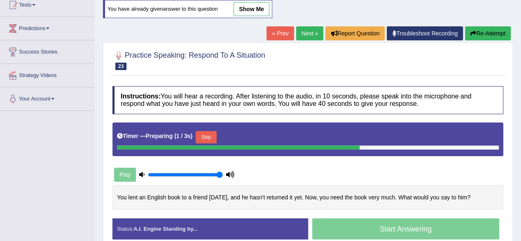
scroll to position [100, 0]
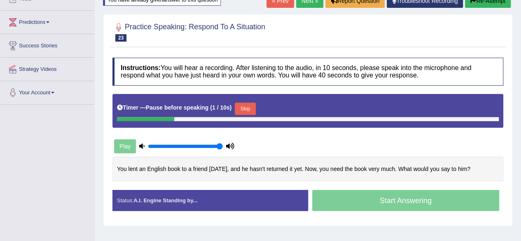
click at [249, 109] on button "Skip" at bounding box center [245, 109] width 21 height 12
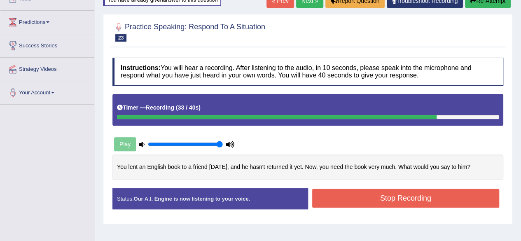
click at [462, 193] on button "Stop Recording" at bounding box center [405, 198] width 187 height 19
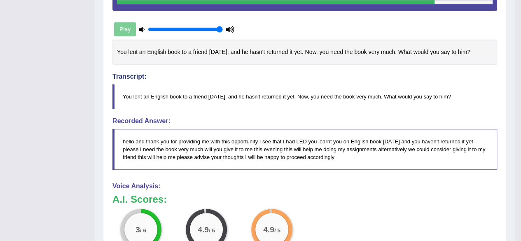
scroll to position [0, 0]
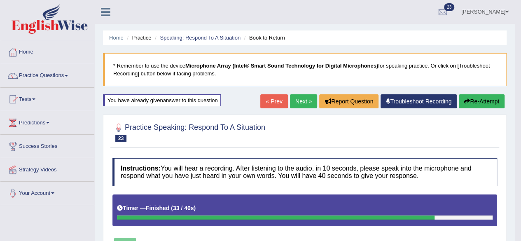
click at [26, 54] on link "Home" at bounding box center [47, 51] width 94 height 21
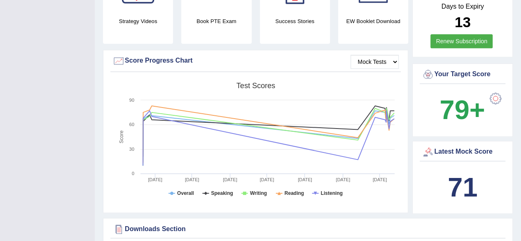
scroll to position [208, 0]
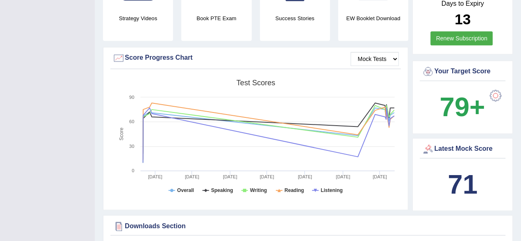
click at [471, 176] on b "71" at bounding box center [463, 184] width 30 height 30
click at [471, 175] on b "71" at bounding box center [463, 184] width 30 height 30
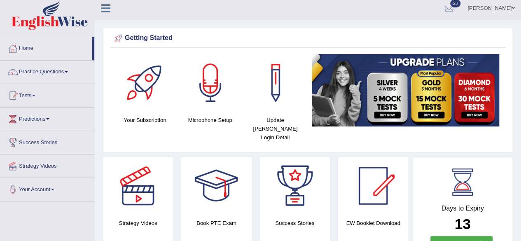
scroll to position [0, 0]
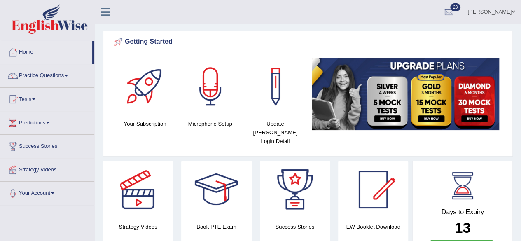
click at [30, 102] on link "Tests" at bounding box center [47, 98] width 94 height 21
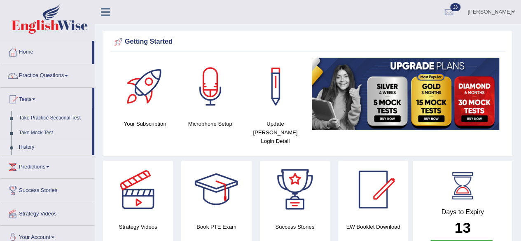
click at [29, 148] on link "History" at bounding box center [53, 147] width 77 height 15
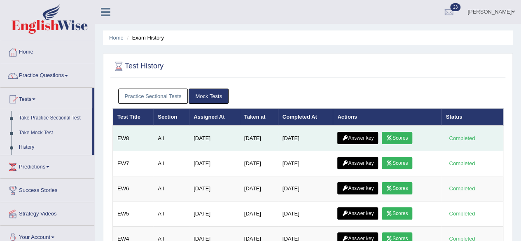
click at [463, 138] on div "Completed" at bounding box center [462, 138] width 32 height 9
click at [405, 134] on link "Scores" at bounding box center [397, 138] width 30 height 12
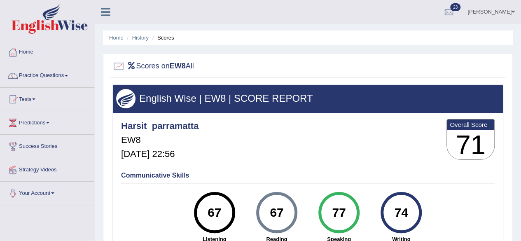
click at [472, 158] on h3 "71" at bounding box center [470, 145] width 47 height 30
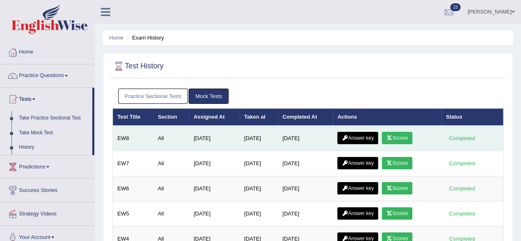
click at [360, 136] on link "Answer key" at bounding box center [357, 138] width 41 height 12
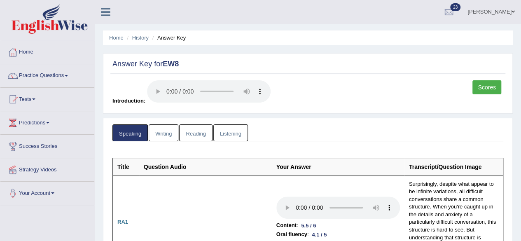
click at [159, 137] on link "Writing" at bounding box center [164, 132] width 30 height 17
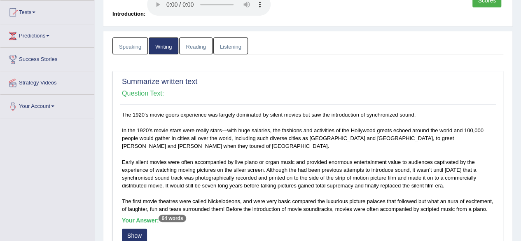
scroll to position [85, 0]
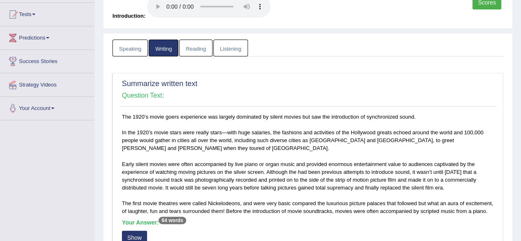
click at [191, 50] on link "Reading" at bounding box center [195, 48] width 33 height 17
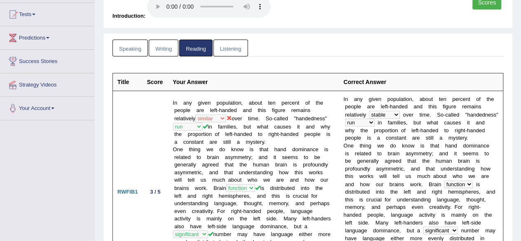
click at [161, 49] on link "Writing" at bounding box center [164, 48] width 30 height 17
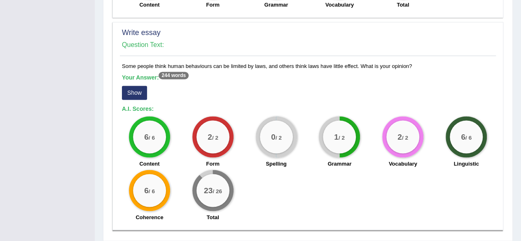
scroll to position [641, 0]
click at [136, 75] on b "Your Answer: 244 words" at bounding box center [155, 77] width 67 height 7
click at [132, 77] on b "Your Answer: 244 words" at bounding box center [155, 77] width 67 height 7
click at [128, 65] on div "Some people think human behaviours can be limited by laws, and others think law…" at bounding box center [308, 143] width 376 height 163
click at [137, 77] on b "Your Answer: 244 words" at bounding box center [155, 77] width 67 height 7
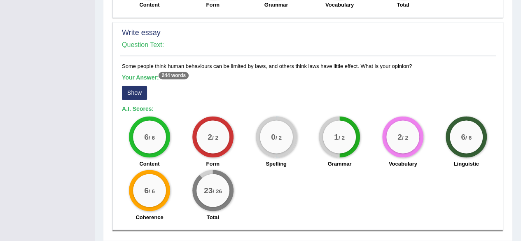
click at [133, 93] on button "Show" at bounding box center [134, 93] width 25 height 14
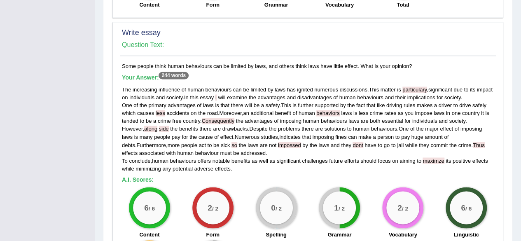
click at [463, 187] on div "6 / 6" at bounding box center [465, 207] width 41 height 41
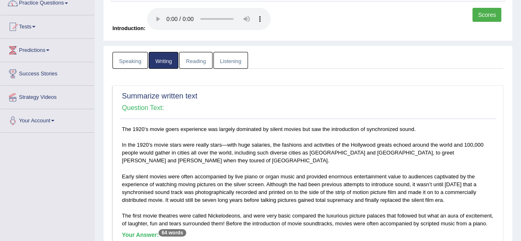
scroll to position [0, 0]
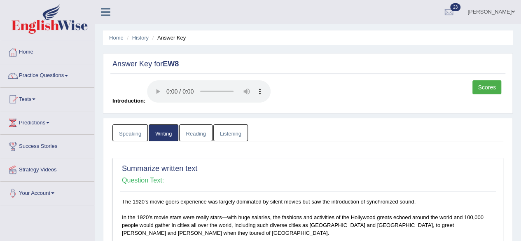
click at [189, 135] on link "Reading" at bounding box center [195, 132] width 33 height 17
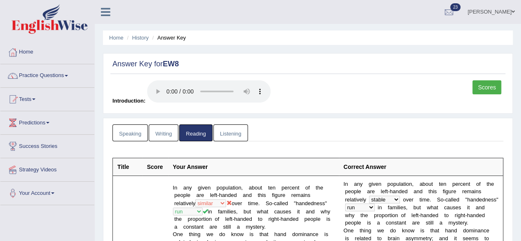
click at [226, 131] on link "Listening" at bounding box center [230, 132] width 35 height 17
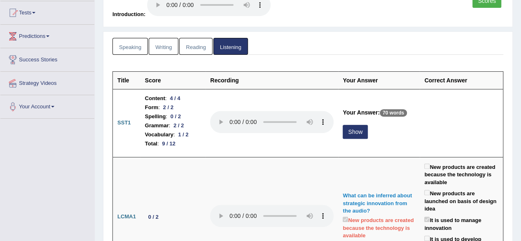
scroll to position [87, 0]
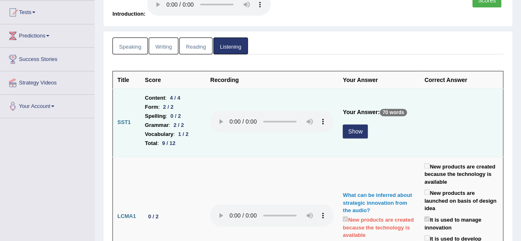
click at [348, 135] on button "Show" at bounding box center [355, 131] width 25 height 14
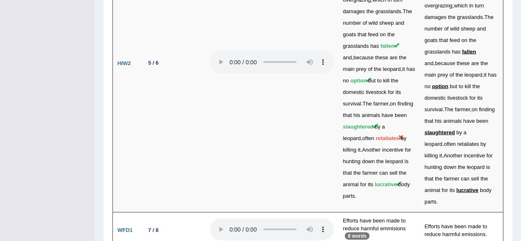
scroll to position [2353, 0]
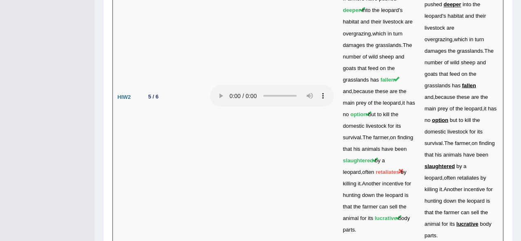
scroll to position [2343, 0]
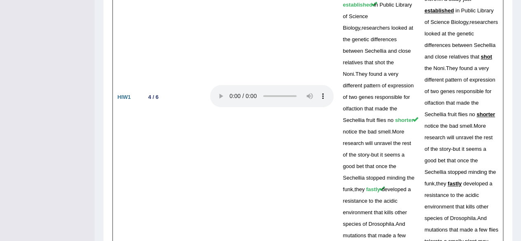
scroll to position [1959, 0]
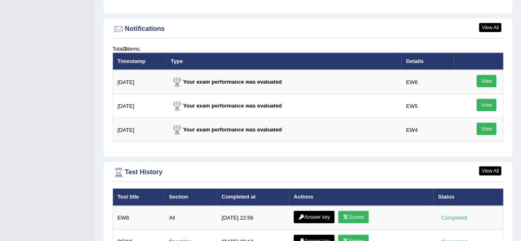
scroll to position [994, 0]
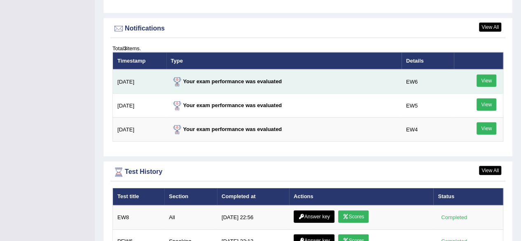
click at [487, 75] on link "View" at bounding box center [486, 81] width 20 height 12
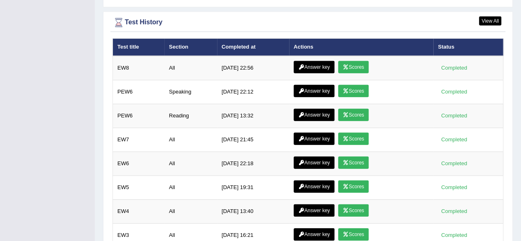
scroll to position [1173, 0]
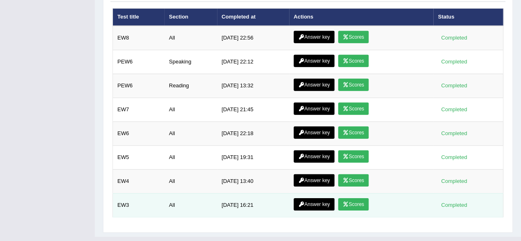
click at [311, 198] on link "Answer key" at bounding box center [314, 204] width 41 height 12
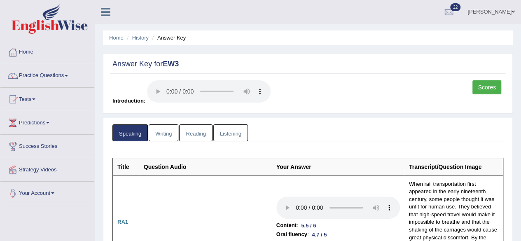
click at [484, 86] on link "Scores" at bounding box center [486, 87] width 29 height 14
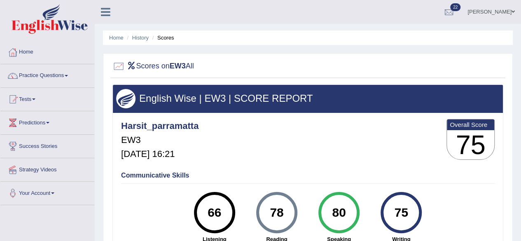
click at [33, 52] on link "Home" at bounding box center [47, 51] width 94 height 21
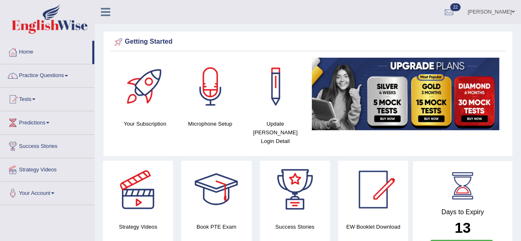
click at [68, 75] on span at bounding box center [66, 76] width 3 height 2
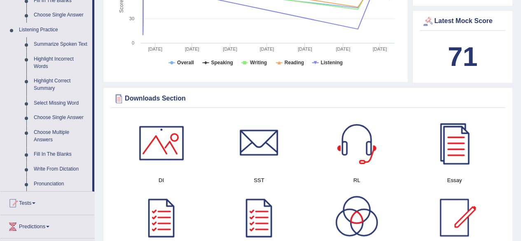
scroll to position [331, 0]
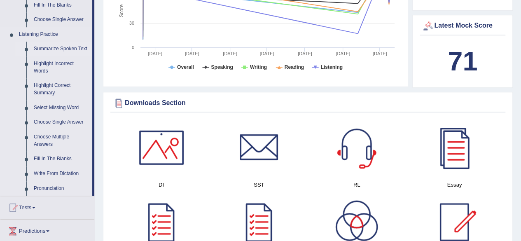
click at [66, 48] on link "Summarize Spoken Text" at bounding box center [61, 49] width 62 height 15
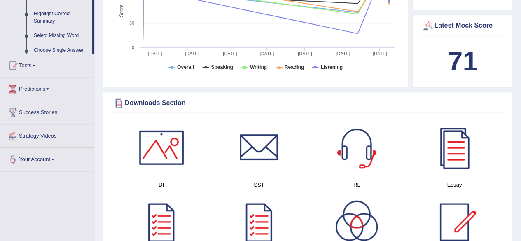
scroll to position [132, 0]
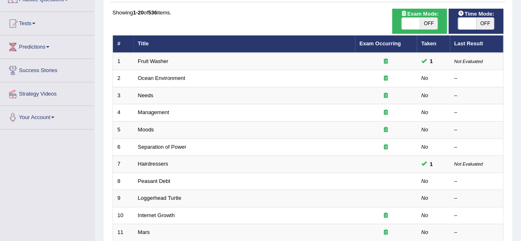
scroll to position [77, 0]
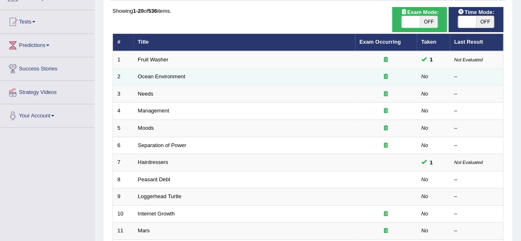
click at [166, 81] on td "Ocean Environment" at bounding box center [243, 76] width 221 height 17
click at [168, 77] on link "Ocean Environment" at bounding box center [161, 76] width 47 height 6
